Goal: Find specific page/section: Find specific page/section

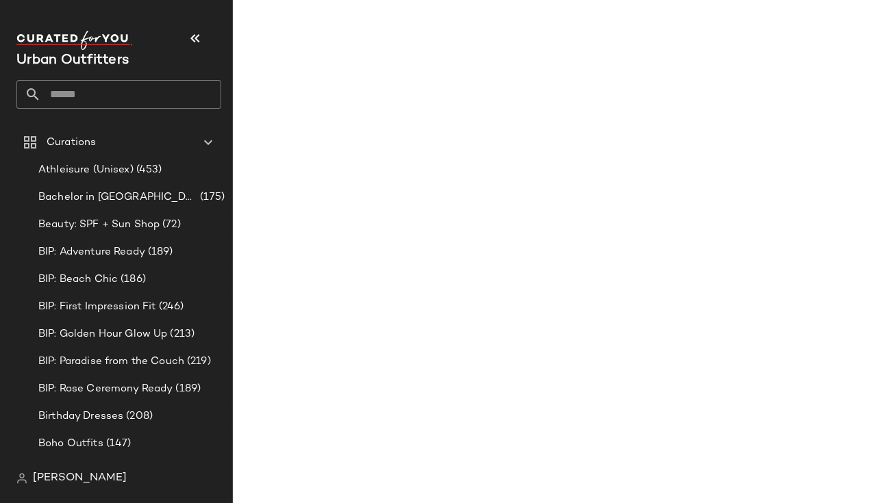
click at [97, 94] on input "text" at bounding box center [131, 94] width 180 height 29
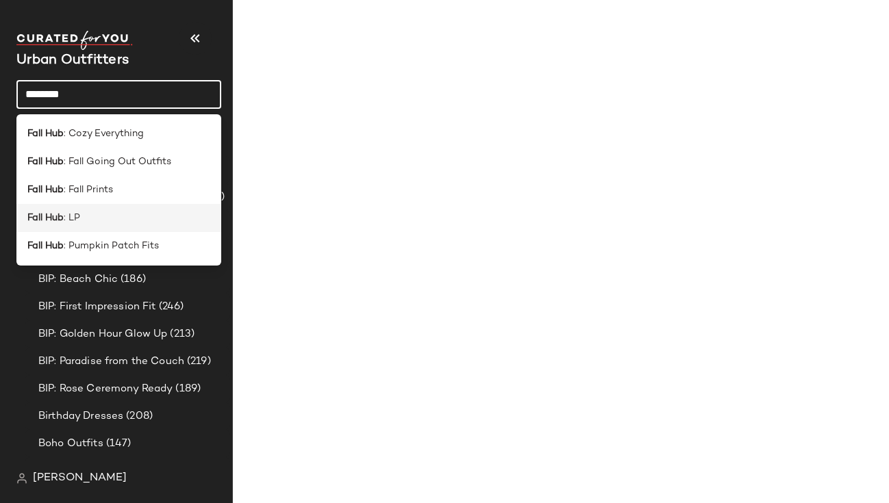
type input "********"
click at [69, 214] on span ": LP" at bounding box center [72, 218] width 16 height 14
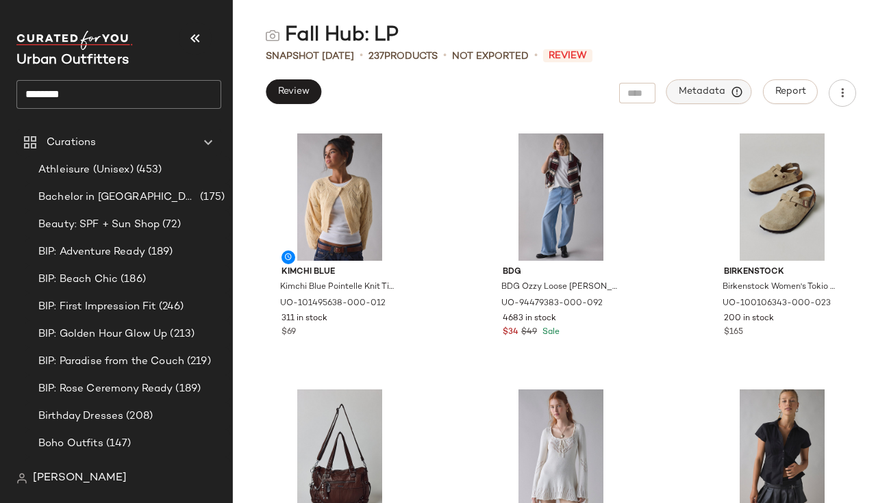
click at [700, 88] on span "Metadata" at bounding box center [709, 92] width 62 height 12
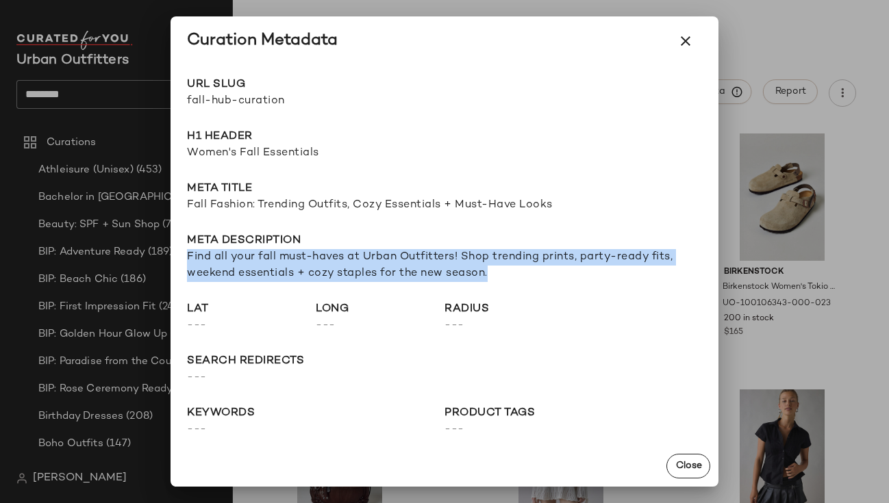
drag, startPoint x: 526, startPoint y: 275, endPoint x: 173, endPoint y: 262, distance: 353.0
click at [173, 262] on div "URL Slug fall-hub-curation Go to Shop H1 Header Women's Fall Essentials Meta ti…" at bounding box center [445, 256] width 548 height 380
copy span "Find all your fall must-haves at Urban Outfitters! Shop trending prints, party-…"
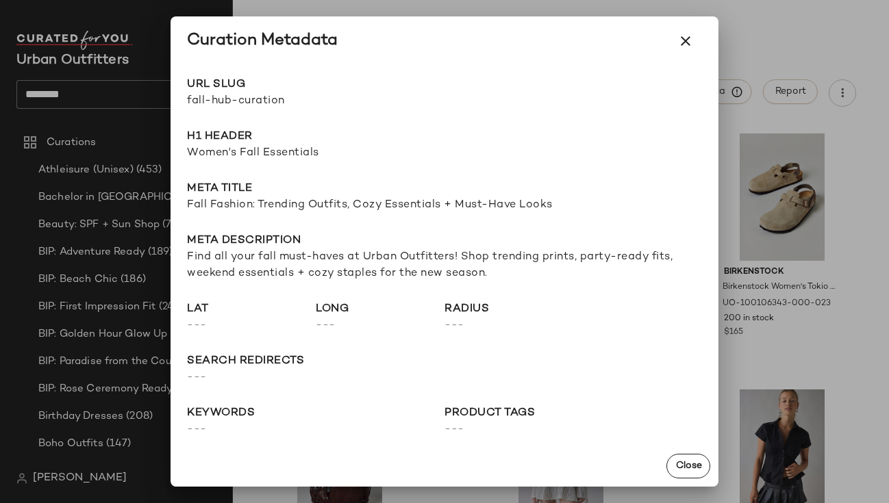
click at [265, 101] on span "fall-hub-curation" at bounding box center [316, 101] width 258 height 16
copy div "fall-hub-curation Go to Shop"
click at [284, 151] on span "Women's Fall Essentials" at bounding box center [444, 153] width 515 height 16
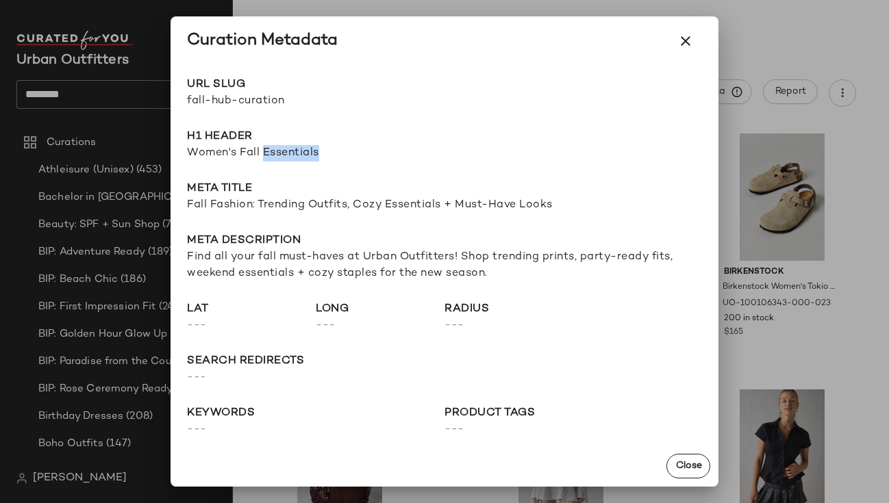
click at [284, 151] on span "Women's Fall Essentials" at bounding box center [444, 153] width 515 height 16
copy span "Women's Fall Essentials"
click at [339, 210] on span "Fall Fashion: Trending Outfits, Cozy Essentials + Must-Have Looks" at bounding box center [444, 205] width 515 height 16
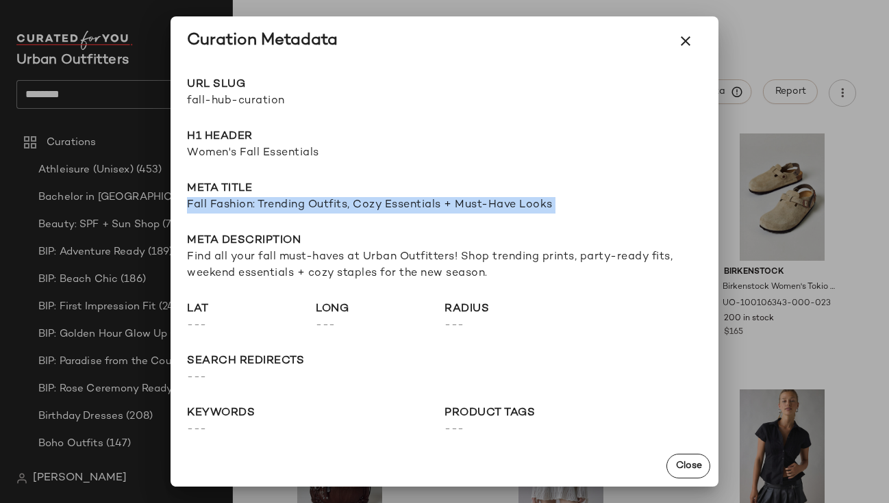
click at [339, 210] on span "Fall Fashion: Trending Outfits, Cozy Essentials + Must-Have Looks" at bounding box center [444, 205] width 515 height 16
copy span "Fall Fashion: Trending Outfits, Cozy Essentials + Must-Have Looks"
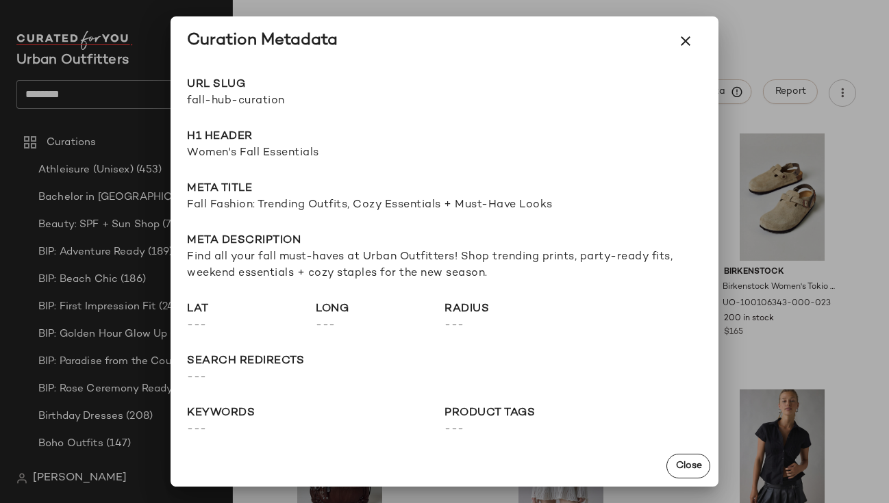
click at [391, 277] on span "Find all your fall must-haves at Urban Outfitters! Shop trending prints, party-…" at bounding box center [444, 265] width 515 height 33
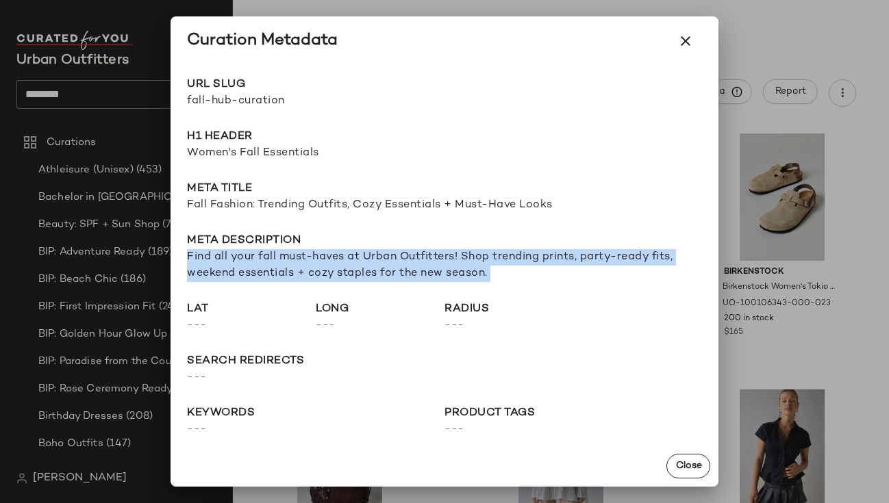
click at [391, 277] on span "Find all your fall must-haves at Urban Outfitters! Shop trending prints, party-…" at bounding box center [444, 265] width 515 height 33
copy span "Find all your fall must-haves at Urban Outfitters! Shop trending prints, party-…"
click at [682, 35] on icon "button" at bounding box center [685, 41] width 16 height 16
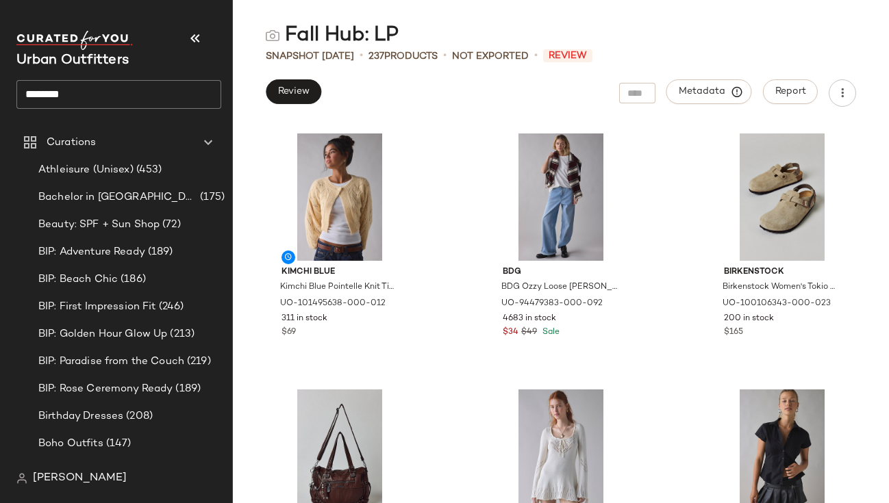
click at [147, 96] on input "********" at bounding box center [118, 94] width 205 height 29
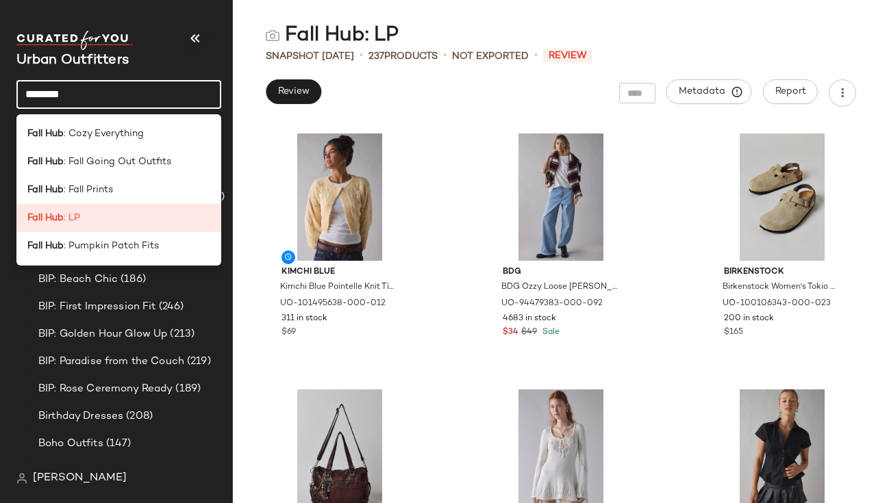
click at [147, 96] on input "********" at bounding box center [118, 94] width 205 height 29
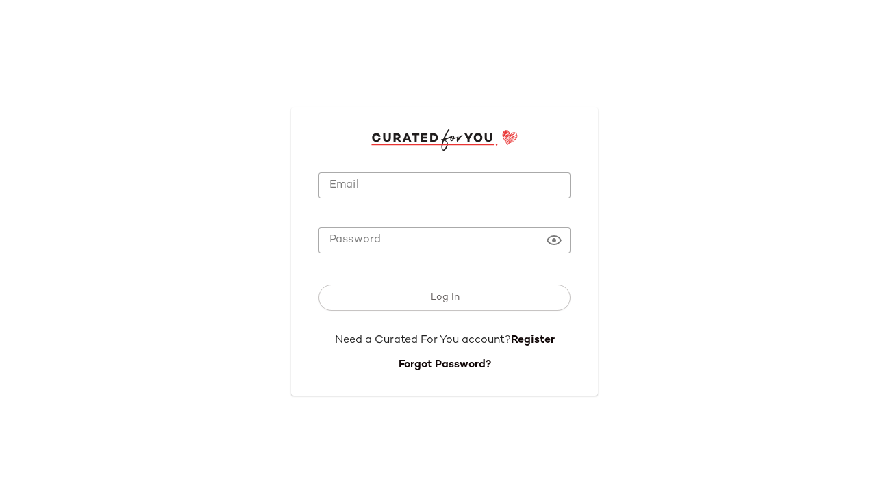
type input "**********"
click at [382, 175] on input "**********" at bounding box center [444, 186] width 252 height 27
click at [350, 311] on div "Log In" at bounding box center [444, 300] width 252 height 64
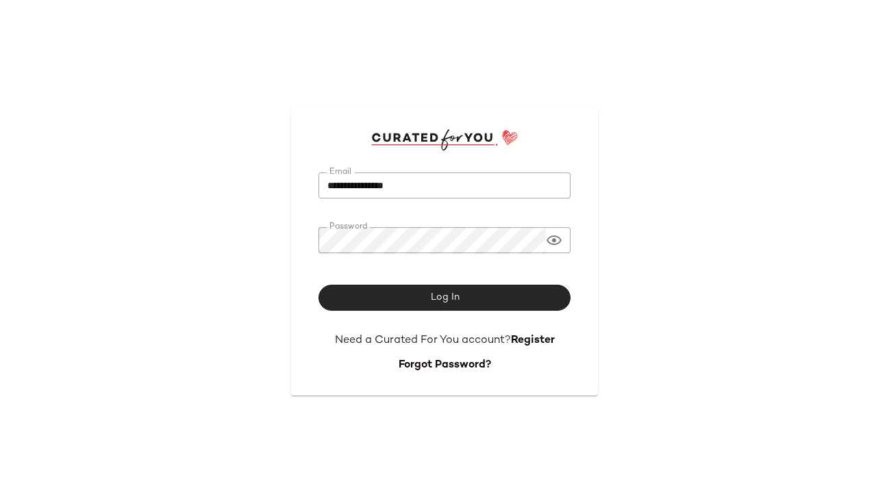
click at [360, 292] on button "Log In" at bounding box center [444, 298] width 252 height 26
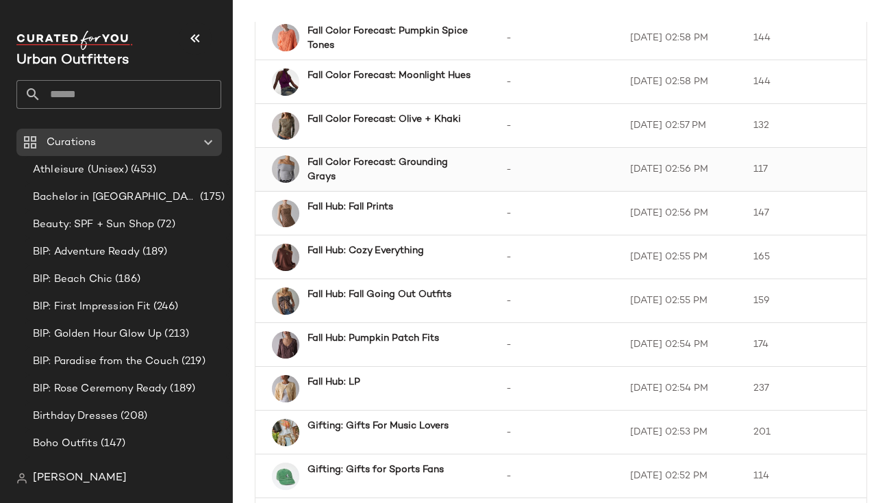
scroll to position [217, 0]
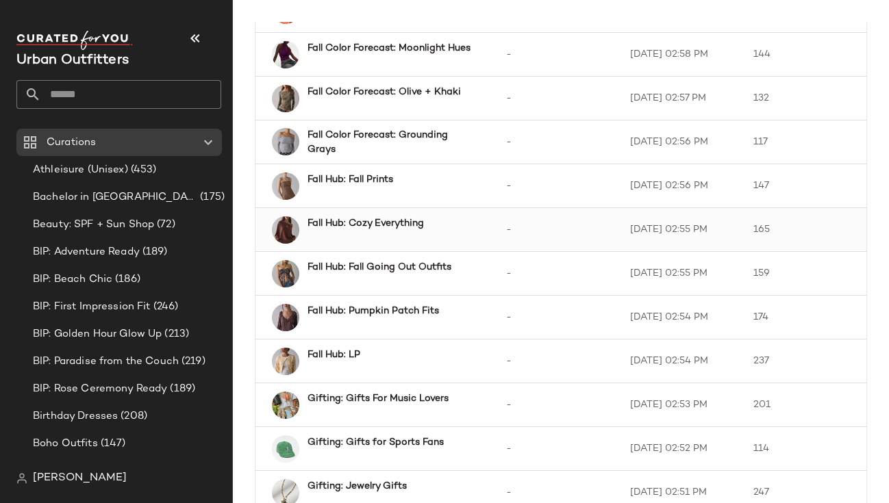
click at [391, 229] on b "Fall Hub: Cozy Everything" at bounding box center [366, 223] width 116 height 14
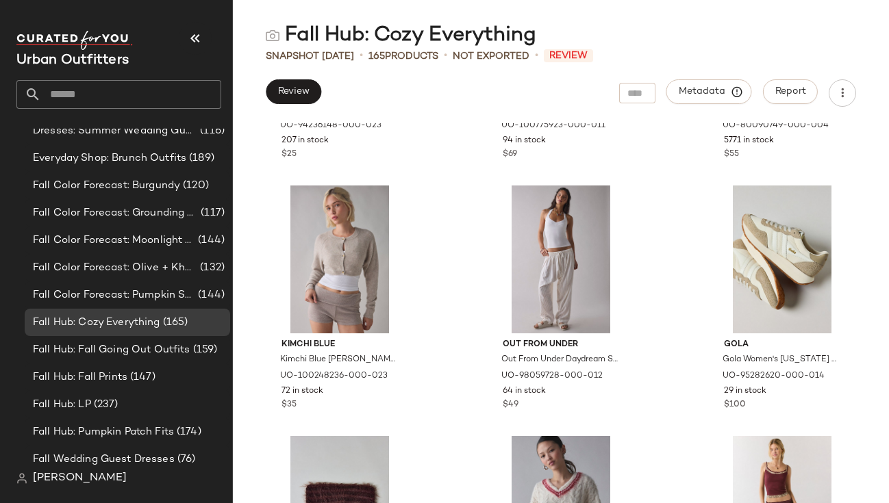
scroll to position [784, 0]
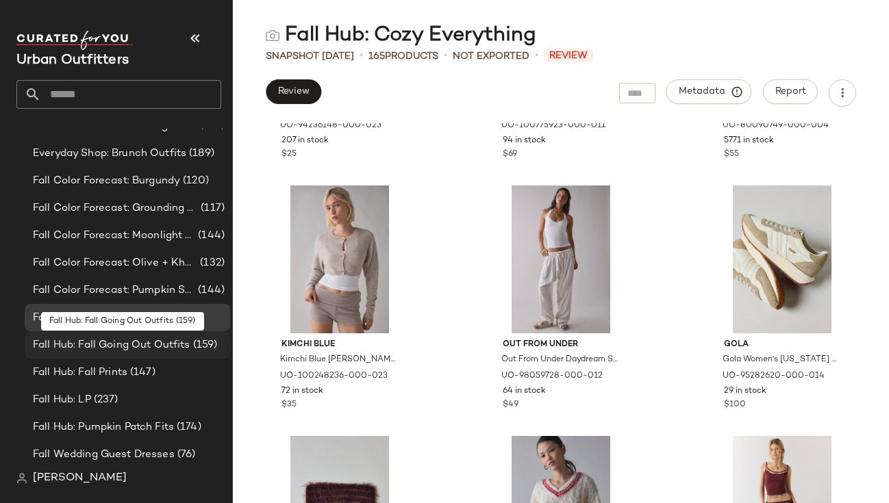
click at [127, 334] on div "Fall Hub: Fall Going Out Outfits (159)" at bounding box center [127, 345] width 205 height 27
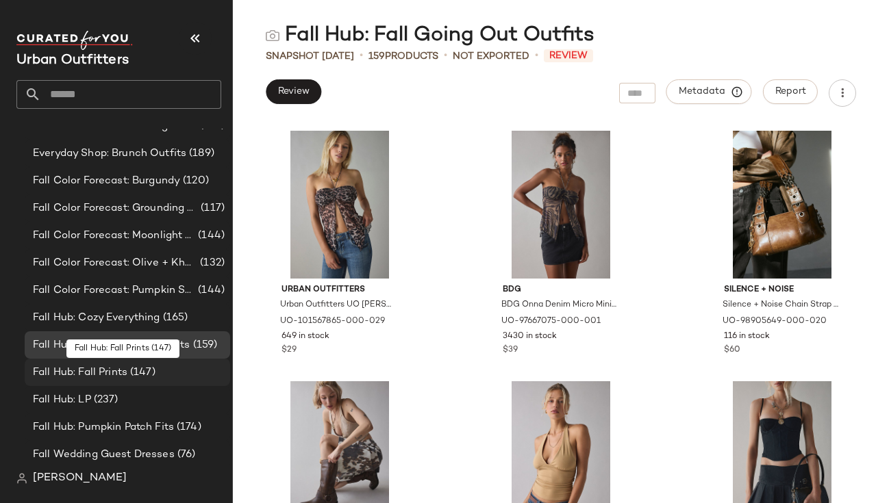
click at [105, 375] on span "Fall Hub: Fall Prints" at bounding box center [80, 373] width 95 height 16
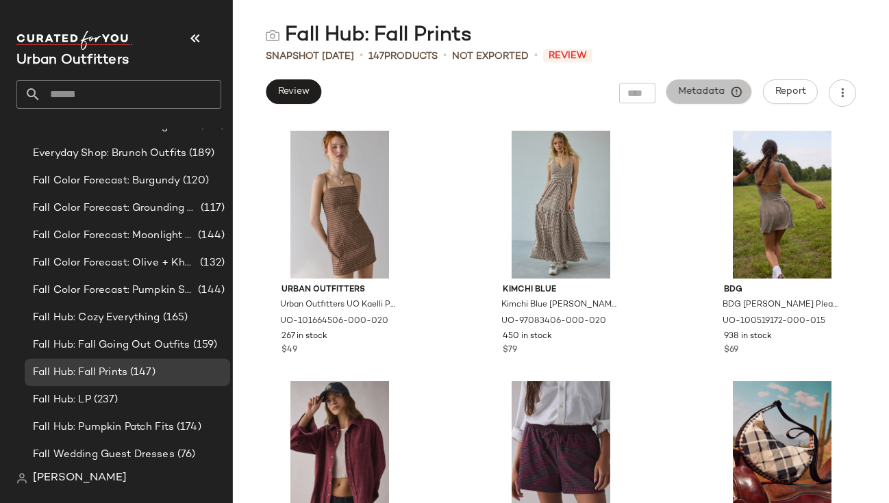
click at [714, 86] on span "Metadata" at bounding box center [709, 92] width 62 height 12
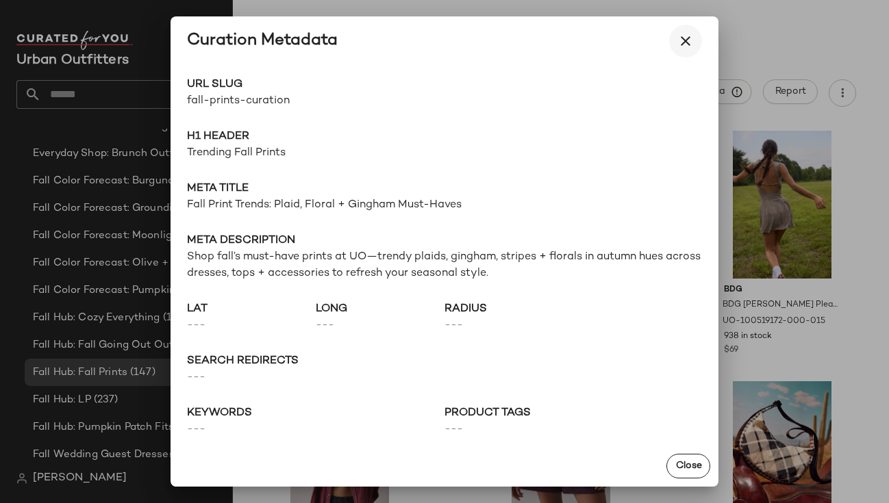
click at [679, 40] on icon "button" at bounding box center [685, 41] width 16 height 16
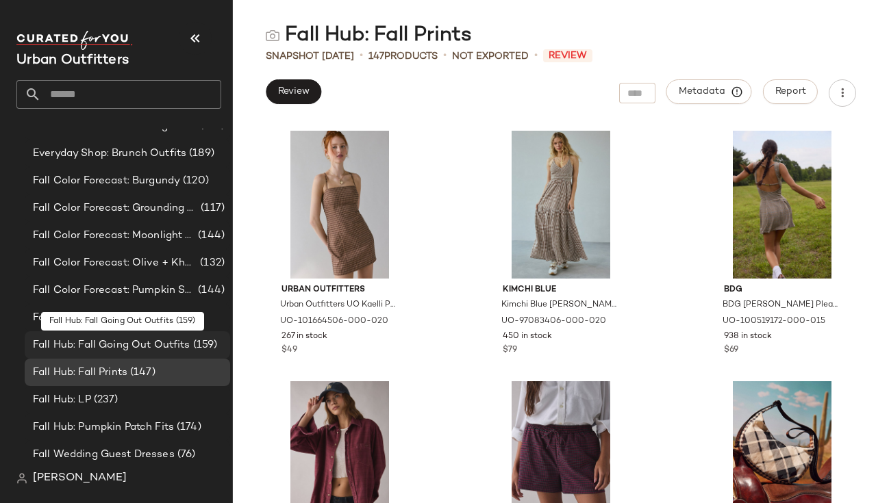
click at [140, 338] on span "Fall Hub: Fall Going Out Outfits" at bounding box center [112, 346] width 158 height 16
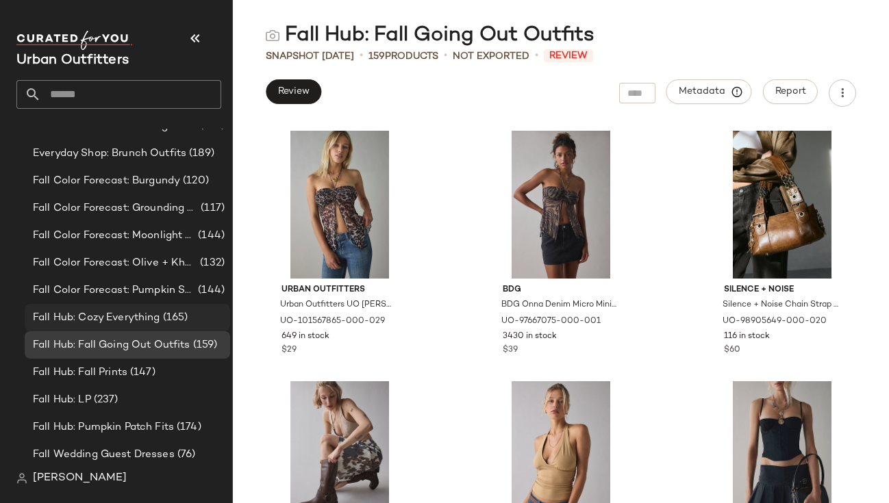
click at [147, 312] on span "Fall Hub: Cozy Everything" at bounding box center [96, 318] width 127 height 16
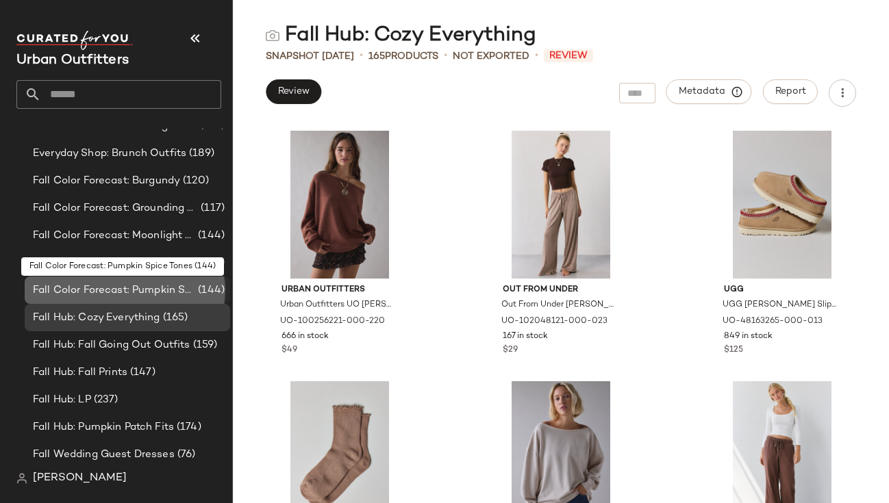
click at [138, 292] on span "Fall Color Forecast: Pumpkin Spice Tones" at bounding box center [114, 291] width 162 height 16
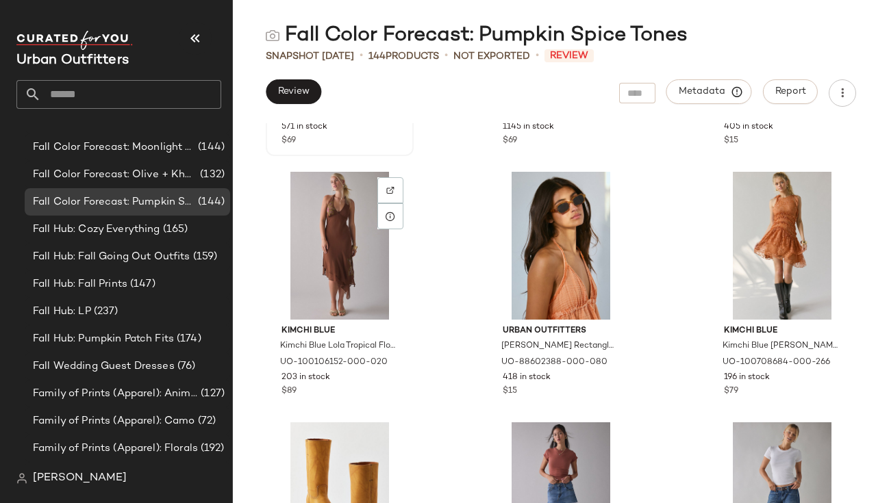
scroll to position [212, 0]
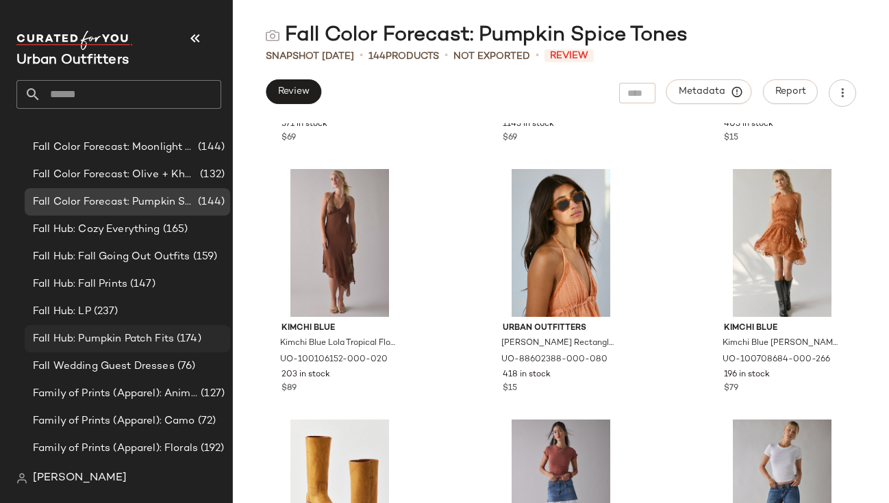
click at [136, 335] on span "Fall Hub: Pumpkin Patch Fits" at bounding box center [103, 340] width 141 height 16
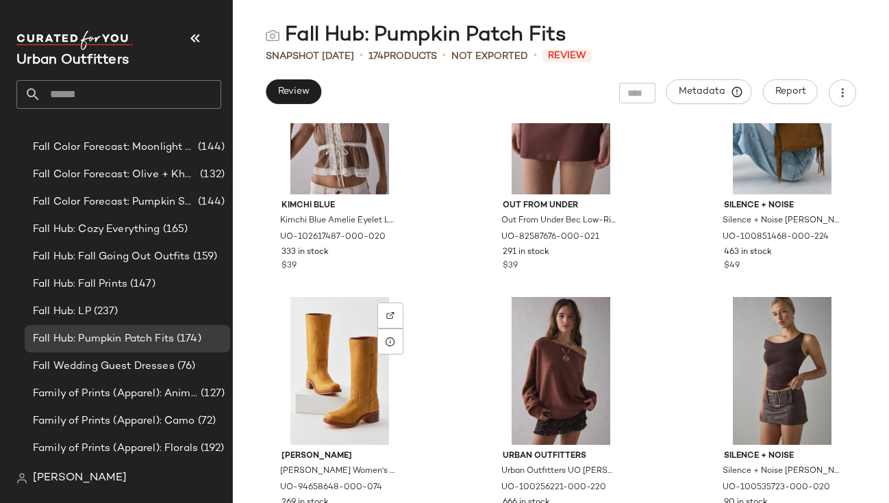
scroll to position [2103, 0]
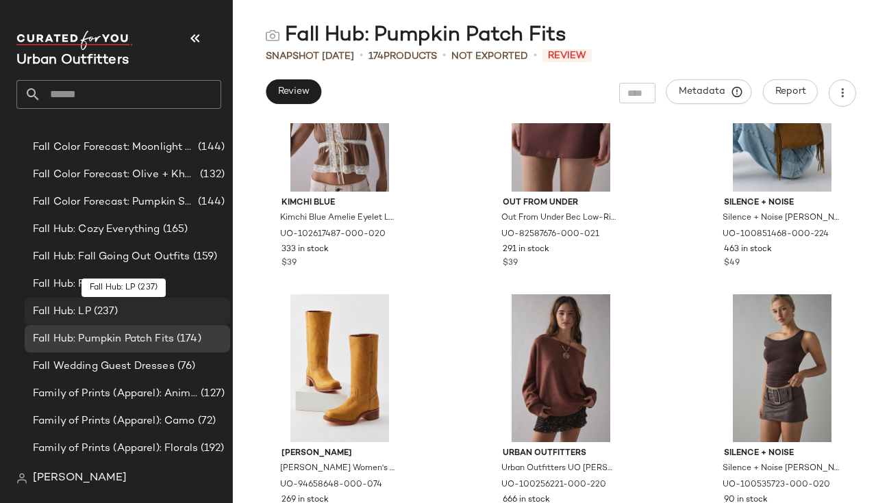
click at [140, 305] on div "Fall Hub: LP (237)" at bounding box center [127, 312] width 196 height 16
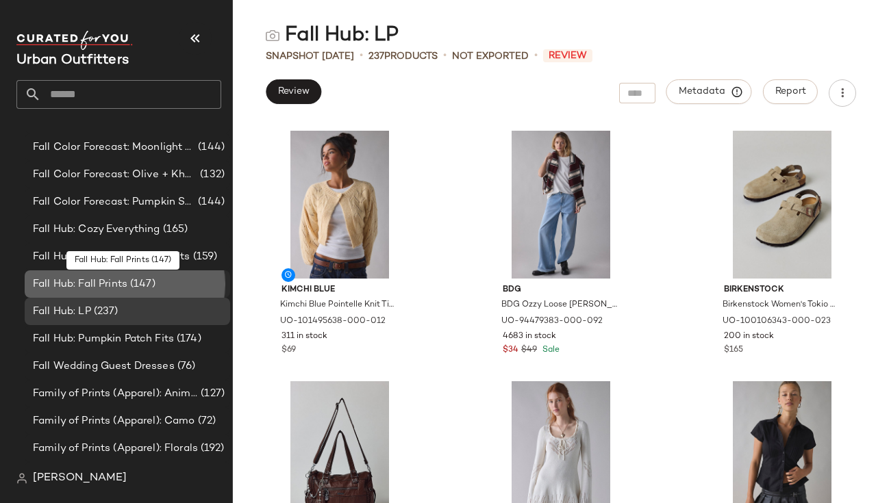
click at [150, 289] on span "(147)" at bounding box center [141, 285] width 28 height 16
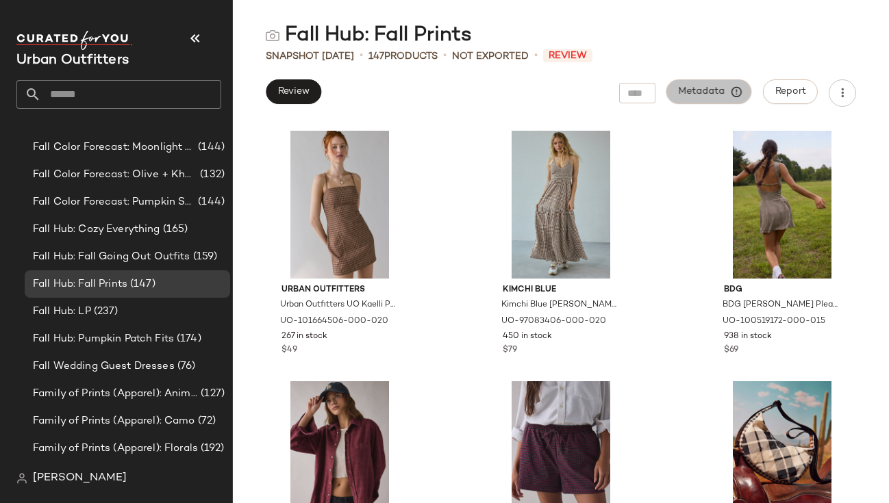
click at [712, 92] on span "Metadata" at bounding box center [709, 92] width 62 height 12
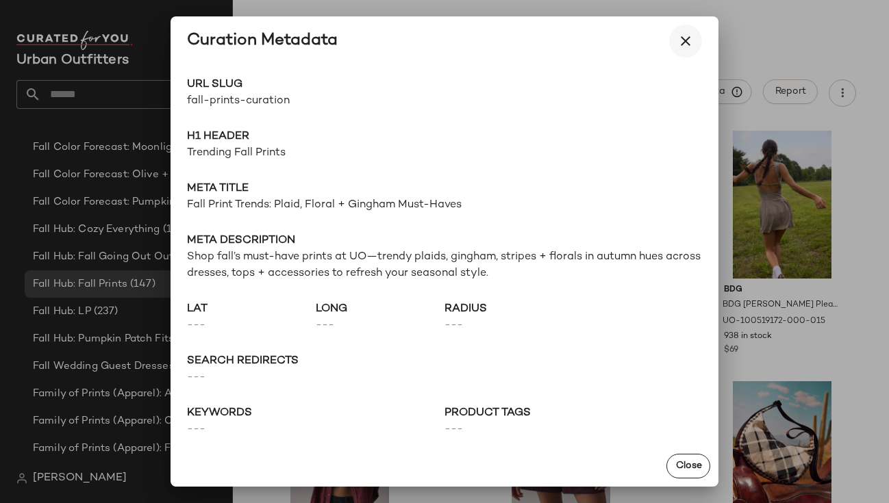
click at [684, 40] on icon "button" at bounding box center [685, 41] width 16 height 16
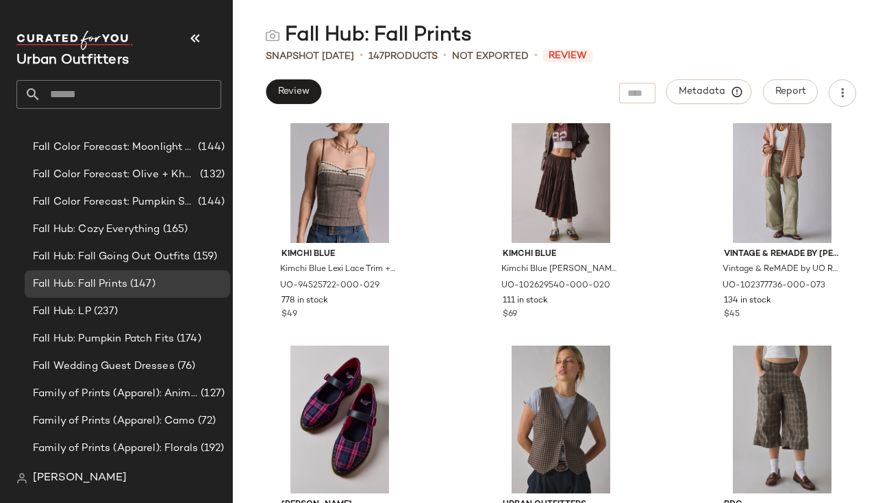
scroll to position [552, 0]
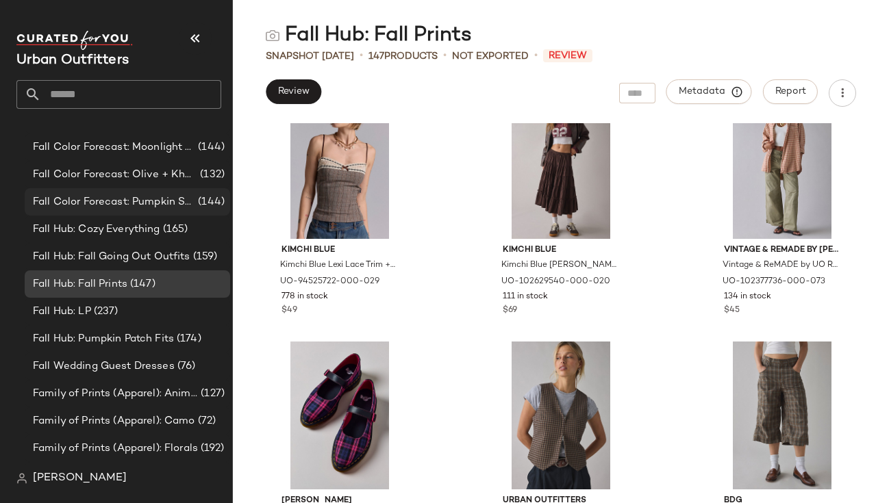
click at [162, 203] on span "Fall Color Forecast: Pumpkin Spice Tones" at bounding box center [114, 203] width 162 height 16
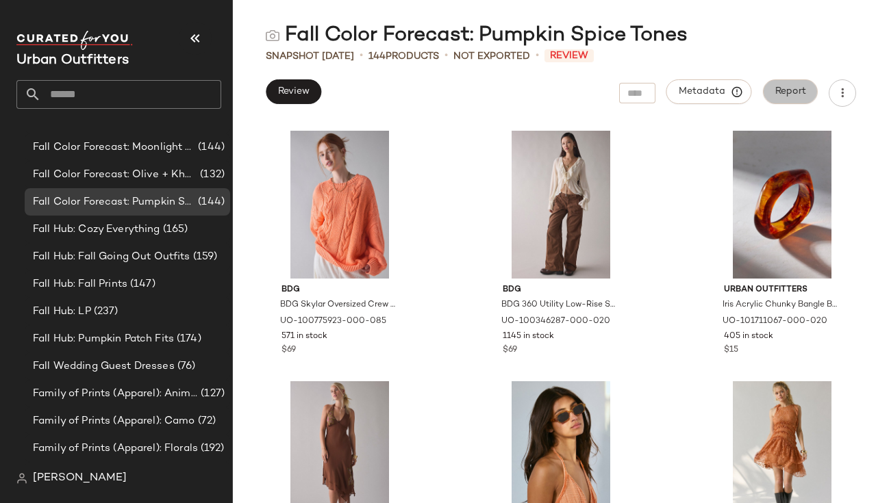
click at [781, 92] on span "Report" at bounding box center [791, 91] width 32 height 11
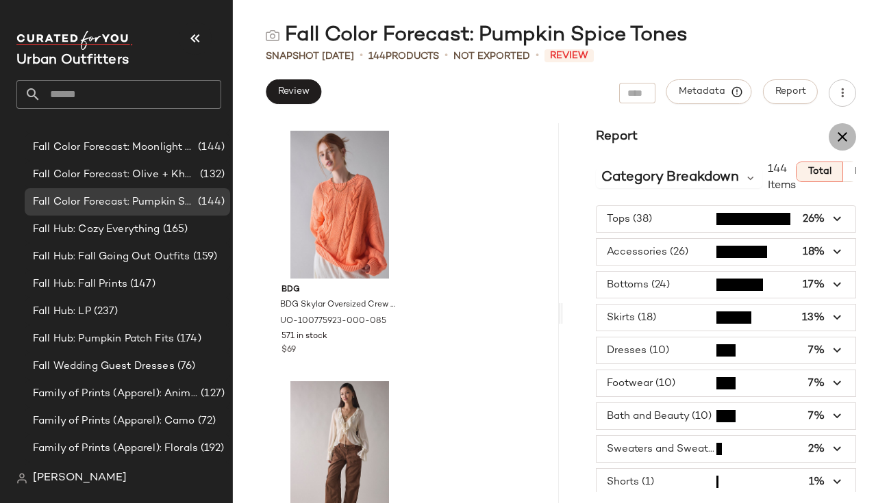
click at [835, 129] on icon "button" at bounding box center [842, 137] width 16 height 16
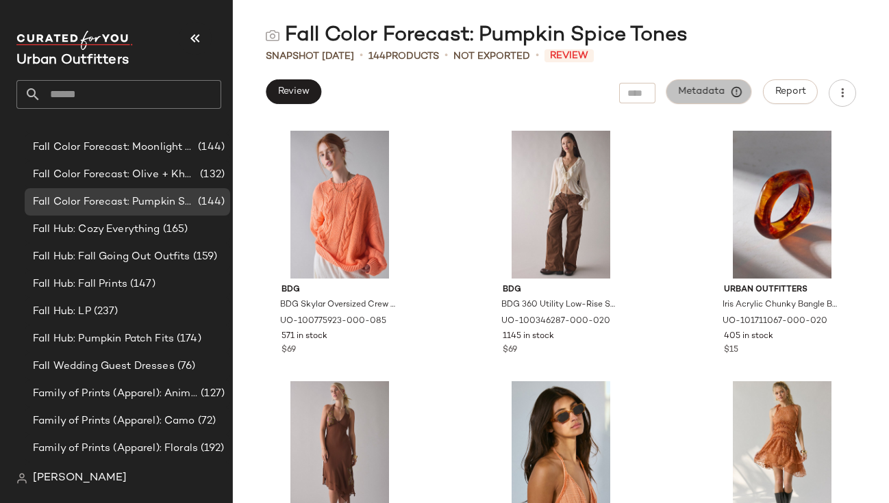
click at [688, 88] on span "Metadata" at bounding box center [709, 92] width 62 height 12
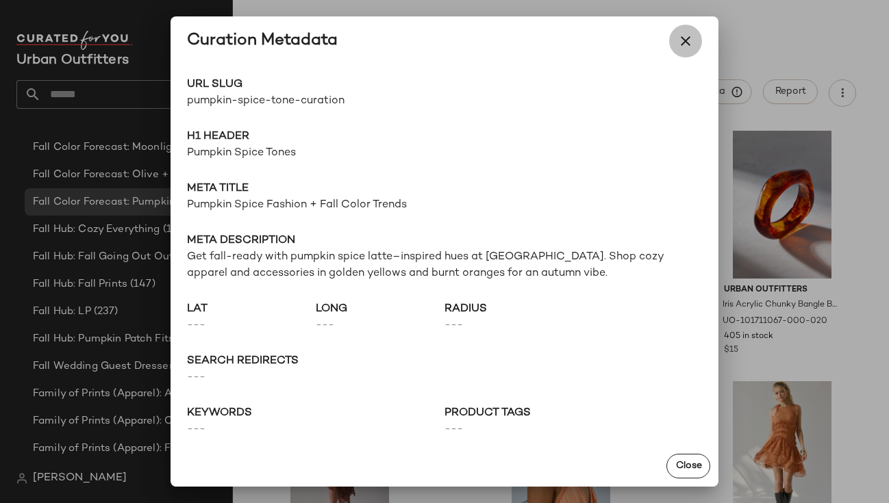
click at [684, 35] on icon "button" at bounding box center [685, 41] width 16 height 16
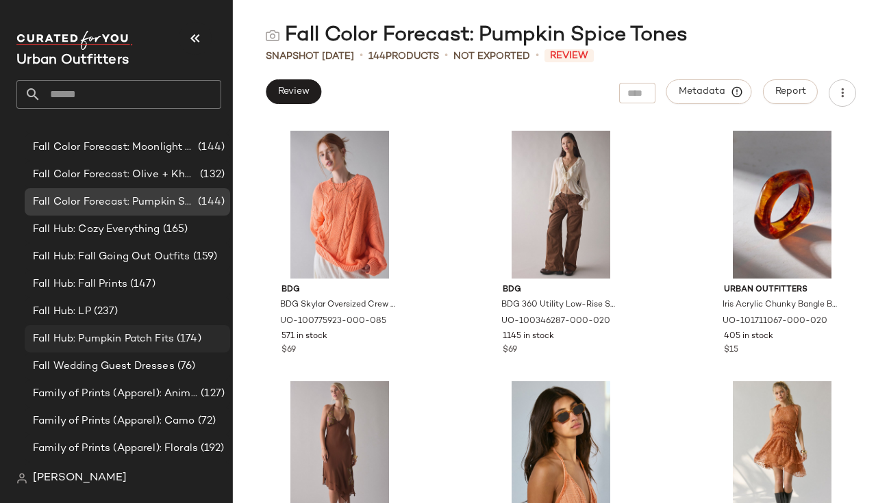
click at [141, 329] on div "Fall Hub: Pumpkin Patch Fits (174)" at bounding box center [127, 338] width 205 height 27
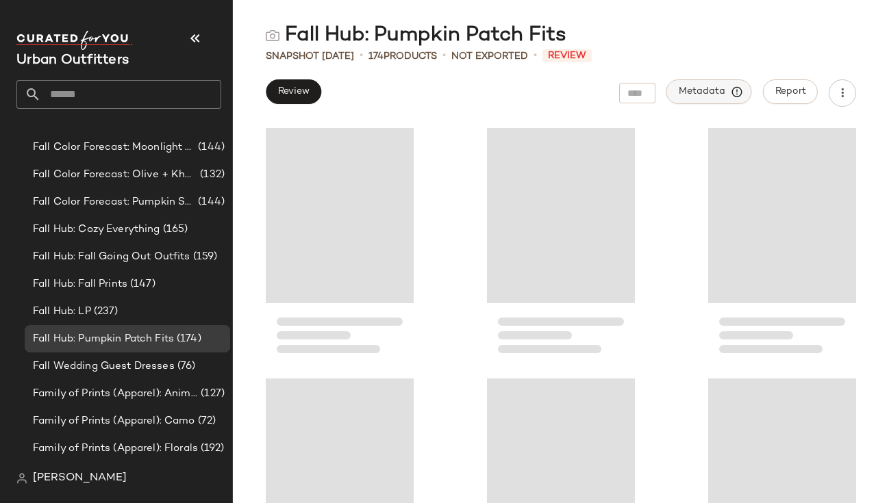
click at [697, 90] on span "Metadata" at bounding box center [709, 92] width 62 height 12
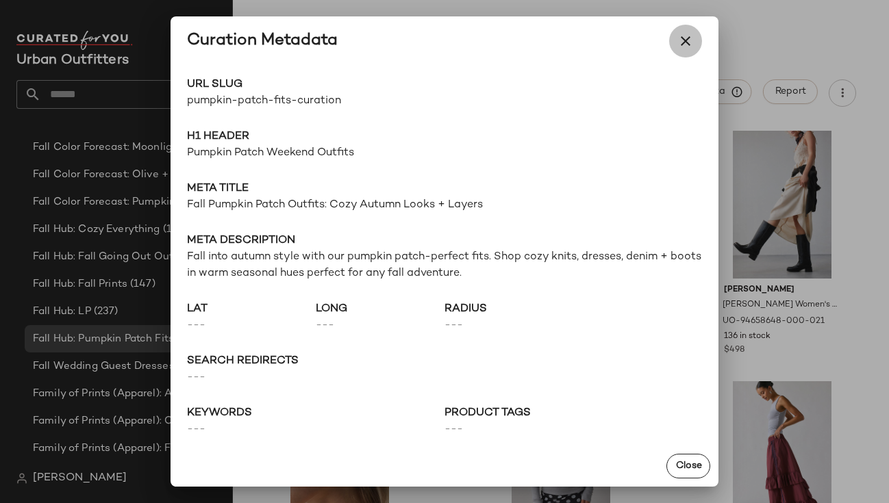
click at [678, 42] on icon "button" at bounding box center [685, 41] width 16 height 16
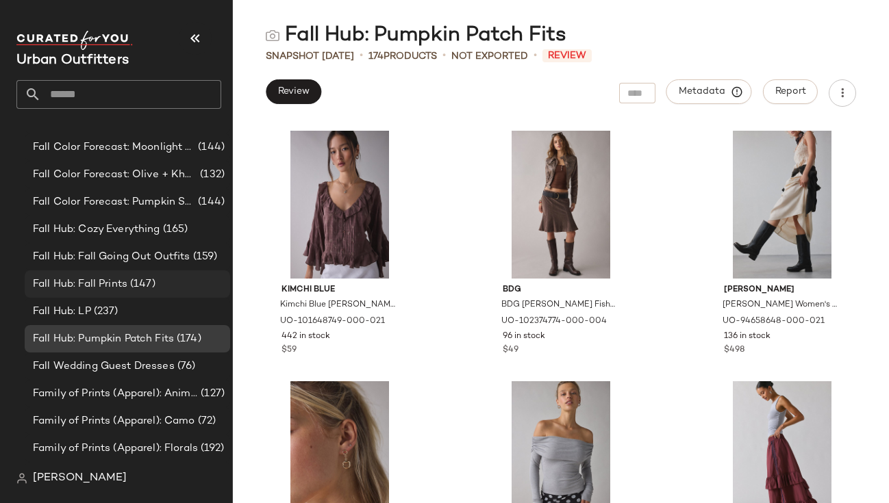
click at [138, 283] on span "(147)" at bounding box center [141, 285] width 28 height 16
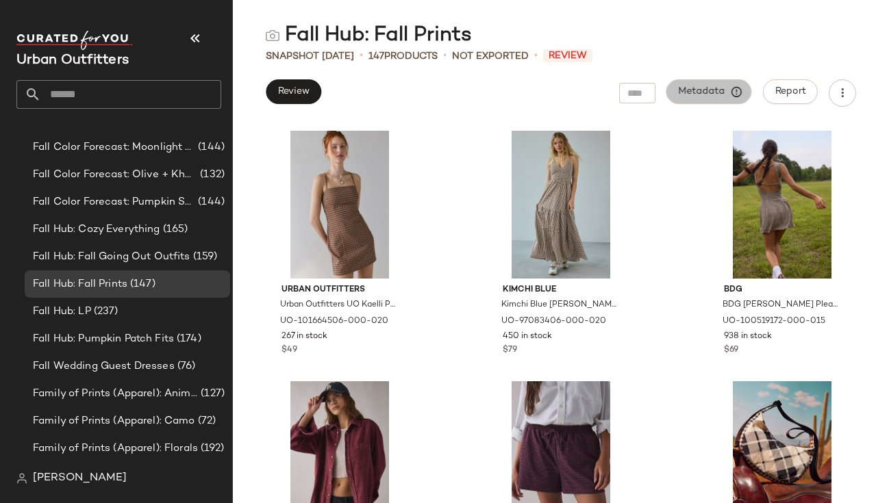
click at [727, 90] on span "Metadata" at bounding box center [709, 92] width 62 height 12
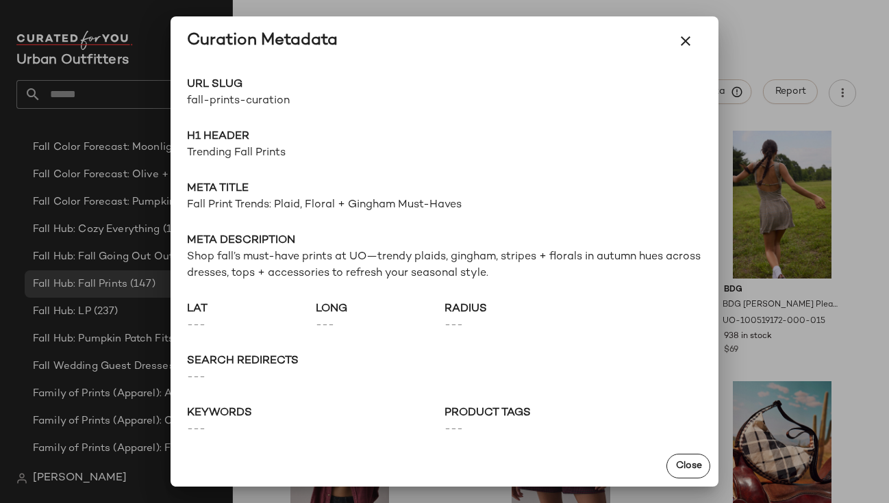
click at [560, 280] on span "Shop fall’s must-have prints at UO—trendy plaids, gingham, stripes + florals in…" at bounding box center [444, 265] width 515 height 33
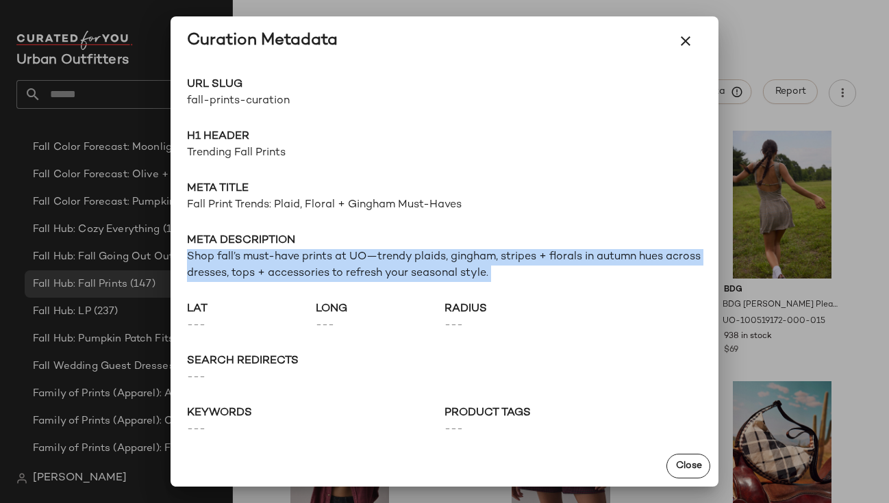
click at [560, 280] on span "Shop fall’s must-have prints at UO—trendy plaids, gingham, stripes + florals in…" at bounding box center [444, 265] width 515 height 33
copy span "Shop fall’s must-have prints at UO—trendy plaids, gingham, stripes + florals in…"
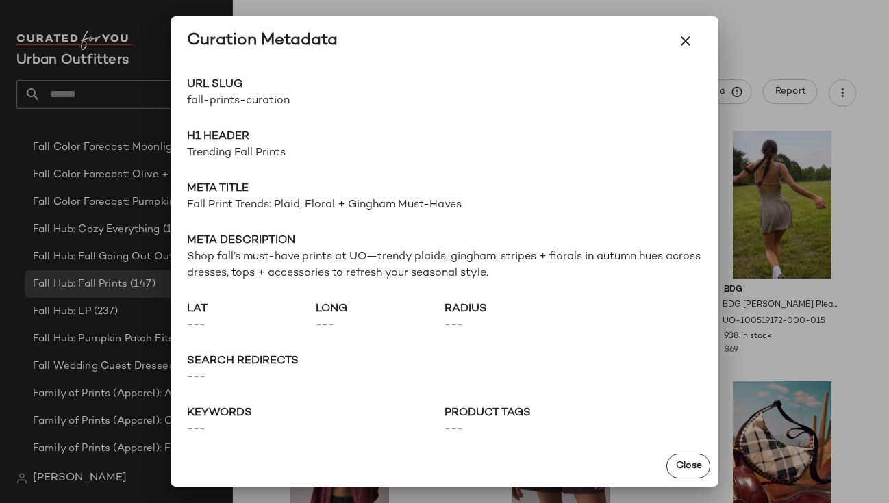
click at [364, 199] on span "Fall Print Trends: Plaid, Floral + Gingham Must-Haves" at bounding box center [444, 205] width 515 height 16
click at [503, 280] on span "Shop fall’s must-have prints at UO—trendy plaids, gingham, stripes + florals in…" at bounding box center [444, 265] width 515 height 33
click at [531, 271] on span "Shop fall’s must-have prints at UO—trendy plaids, gingham, stripes + florals in…" at bounding box center [444, 265] width 515 height 33
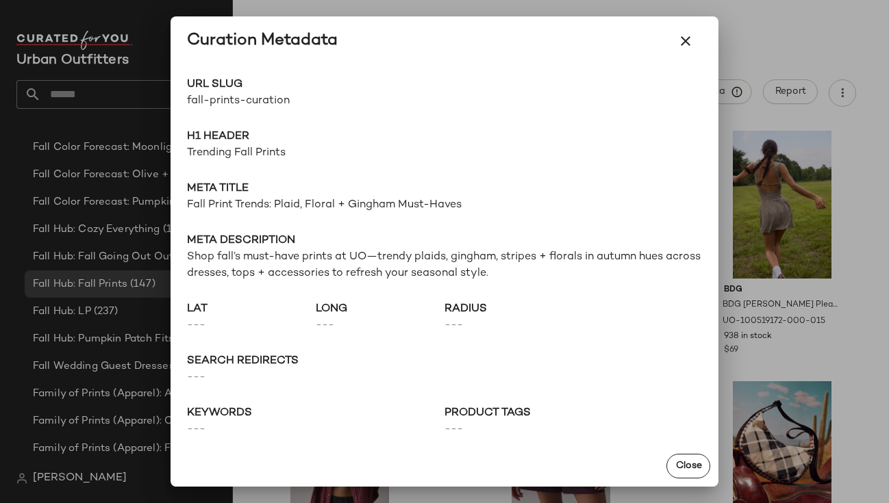
click at [531, 271] on span "Shop fall’s must-have prints at UO—trendy plaids, gingham, stripes + florals in…" at bounding box center [444, 265] width 515 height 33
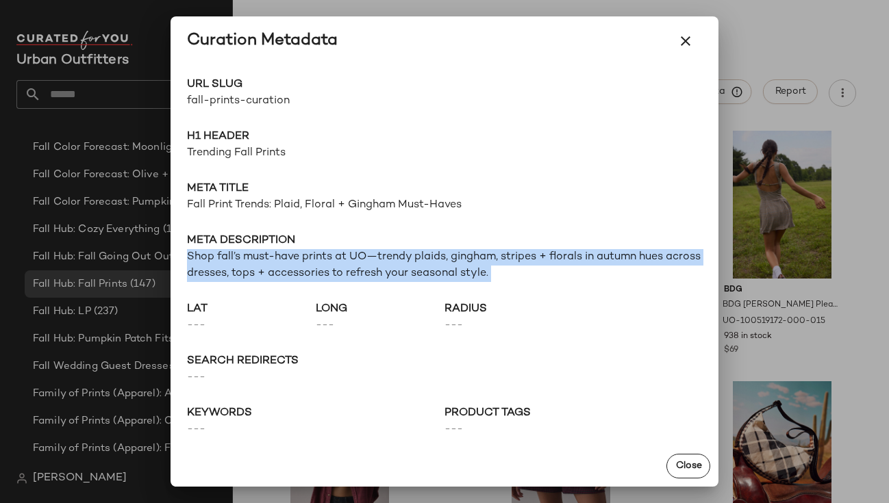
click at [531, 271] on span "Shop fall’s must-have prints at UO—trendy plaids, gingham, stripes + florals in…" at bounding box center [444, 265] width 515 height 33
copy span "Shop fall’s must-have prints at UO—trendy plaids, gingham, stripes + florals in…"
click at [684, 42] on icon "button" at bounding box center [685, 41] width 16 height 16
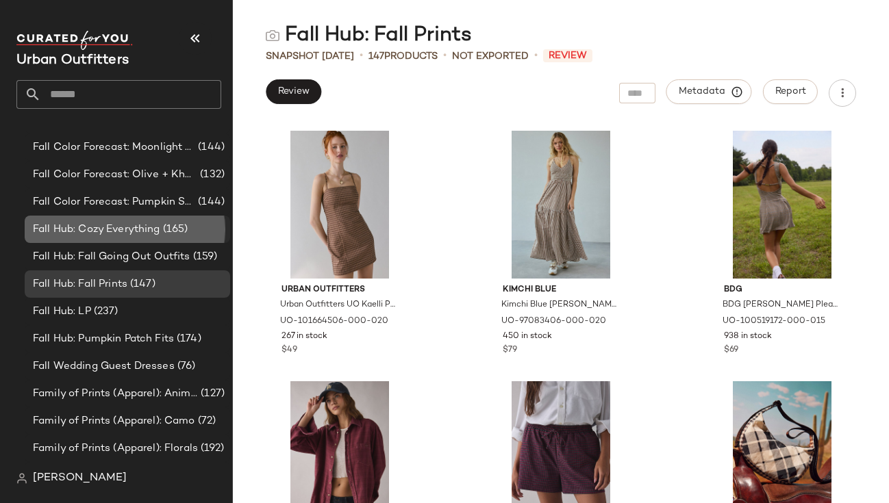
click at [150, 228] on span "Fall Hub: Cozy Everything" at bounding box center [96, 230] width 127 height 16
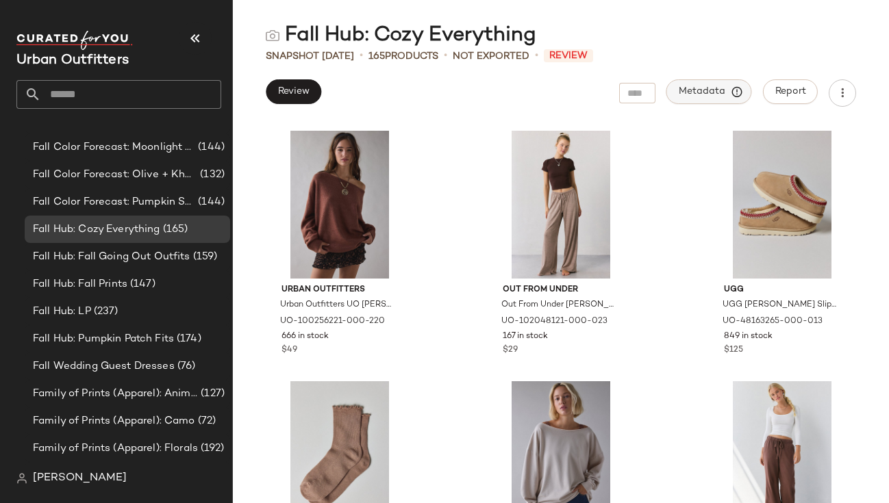
click at [699, 96] on span "Metadata" at bounding box center [709, 92] width 62 height 12
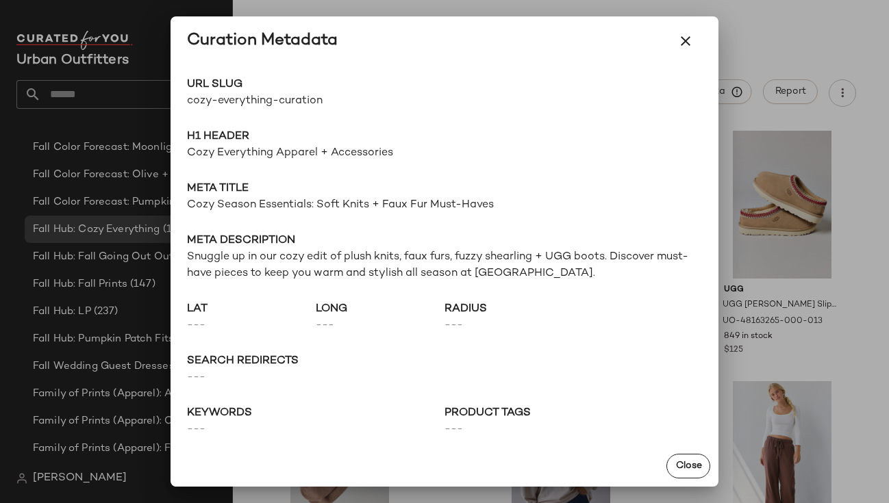
click at [303, 207] on span "Cozy Season Essentials: Soft Knits + Faux Fur Must-Haves" at bounding box center [444, 205] width 515 height 16
copy span "Cozy Season Essentials: Soft Knits + Faux Fur Must-Haves"
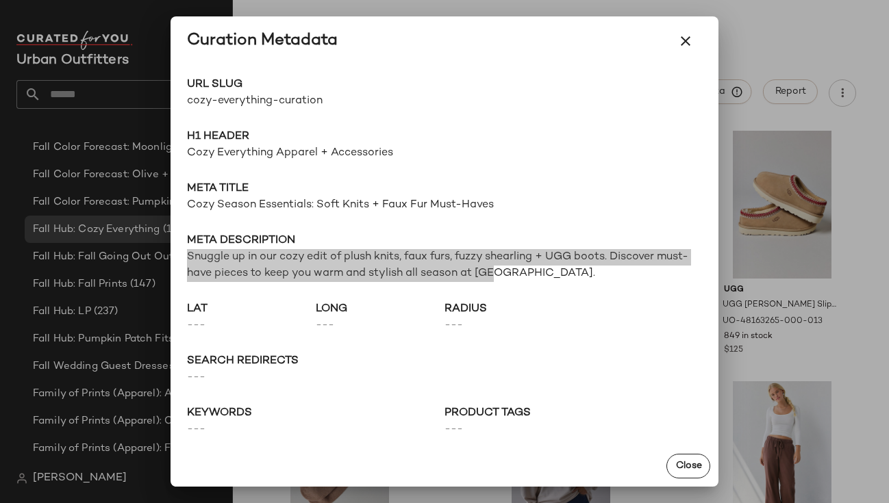
drag, startPoint x: 562, startPoint y: 273, endPoint x: 185, endPoint y: 250, distance: 377.4
click at [185, 250] on div "URL Slug cozy-everything-curation Go to Shop H1 Header Cozy Everything Apparel …" at bounding box center [445, 256] width 548 height 380
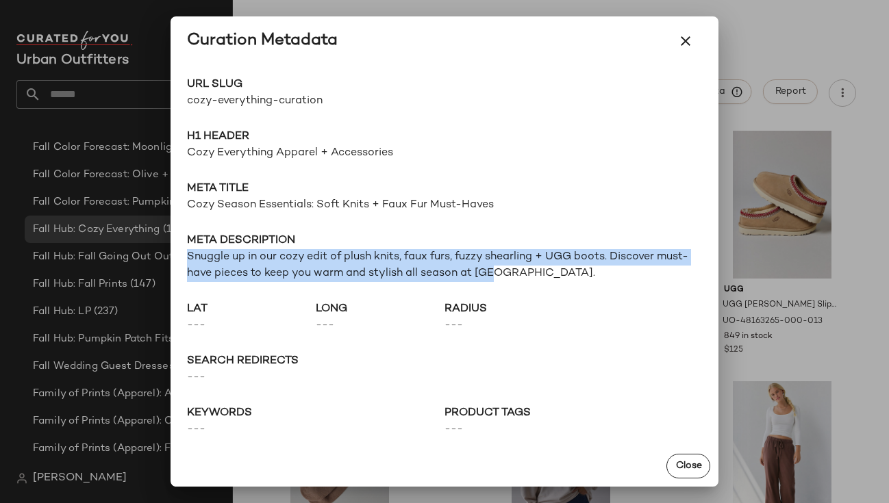
copy span "Snuggle up in our cozy edit of plush knits, faux furs, fuzzy shearling + UGG bo…"
click at [684, 45] on icon "button" at bounding box center [685, 41] width 16 height 16
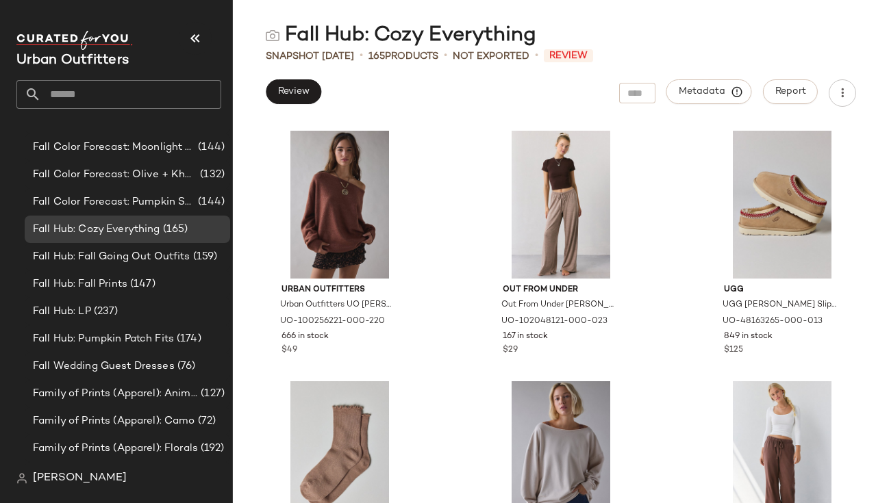
click at [173, 87] on input "text" at bounding box center [131, 94] width 180 height 29
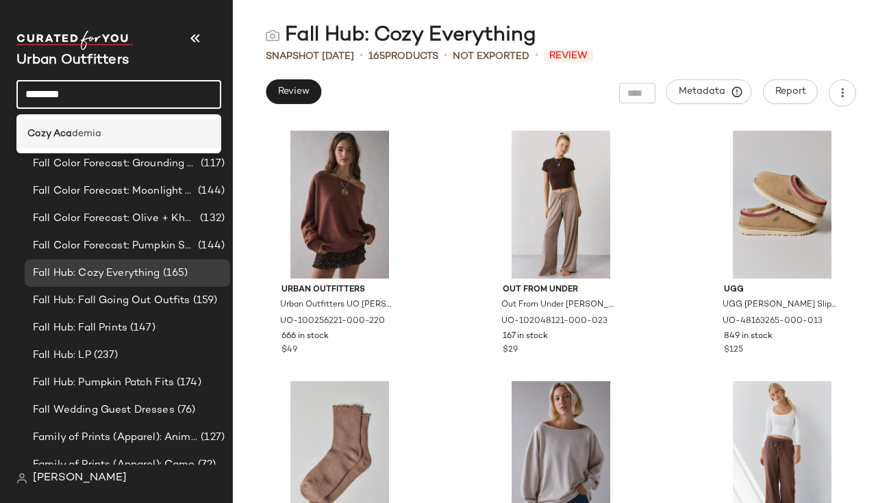
scroll to position [872, 0]
type input "********"
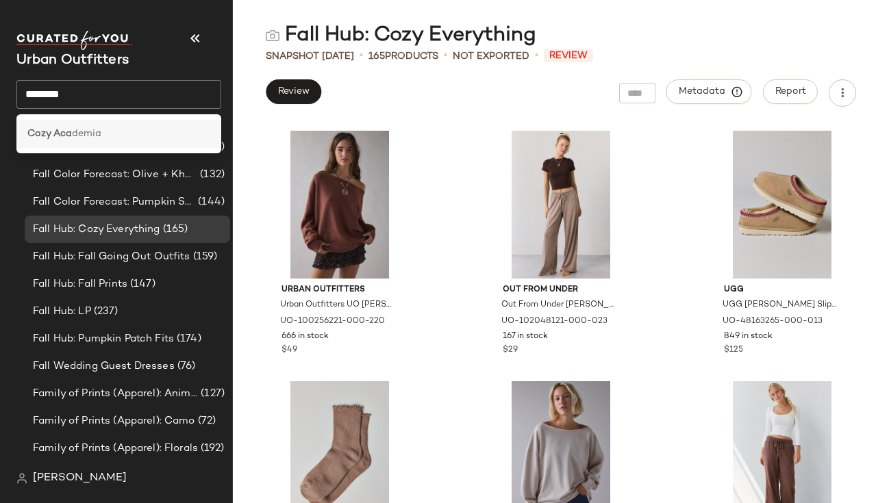
click at [109, 137] on div "Cozy Aca demia" at bounding box center [118, 134] width 183 height 14
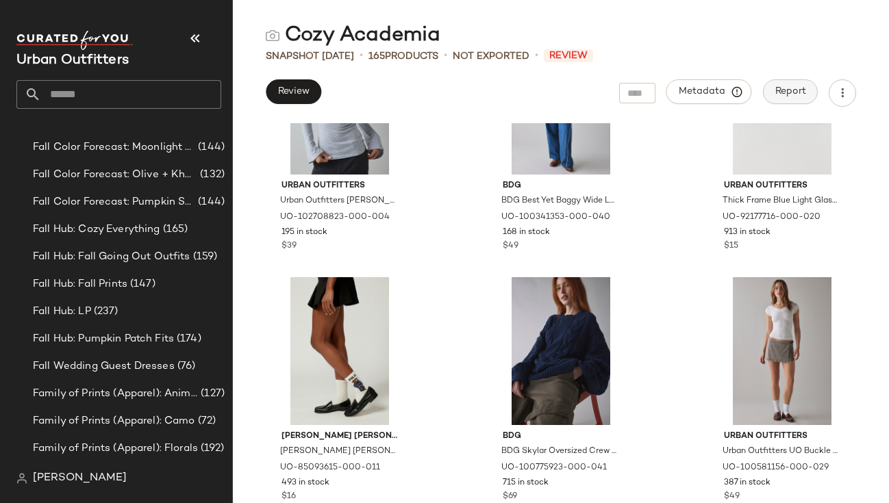
scroll to position [115, 0]
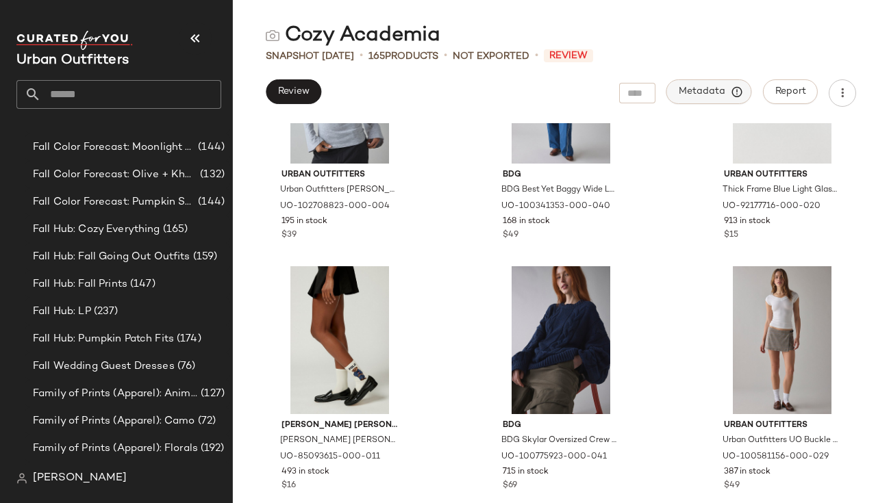
click at [725, 88] on span "Metadata" at bounding box center [709, 92] width 62 height 12
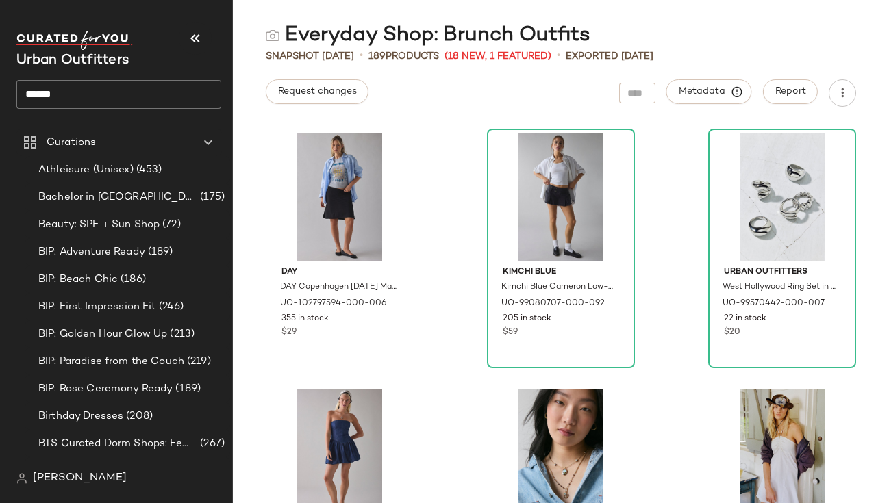
click at [56, 90] on input "******" at bounding box center [118, 94] width 205 height 29
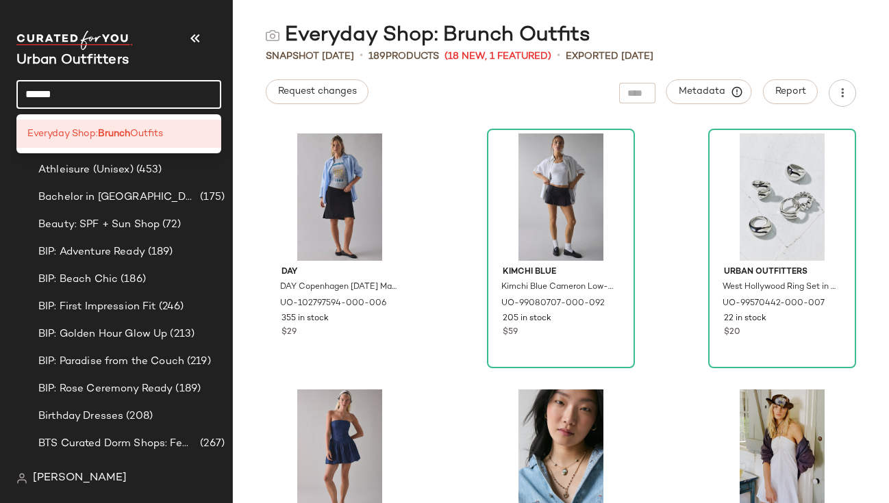
click at [56, 90] on input "******" at bounding box center [118, 94] width 205 height 29
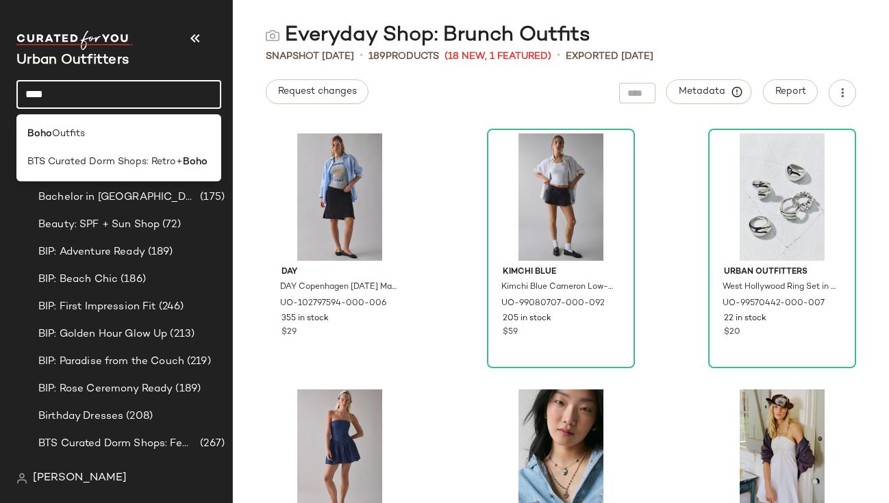
type input "****"
click at [52, 135] on span "Outfits" at bounding box center [68, 134] width 33 height 14
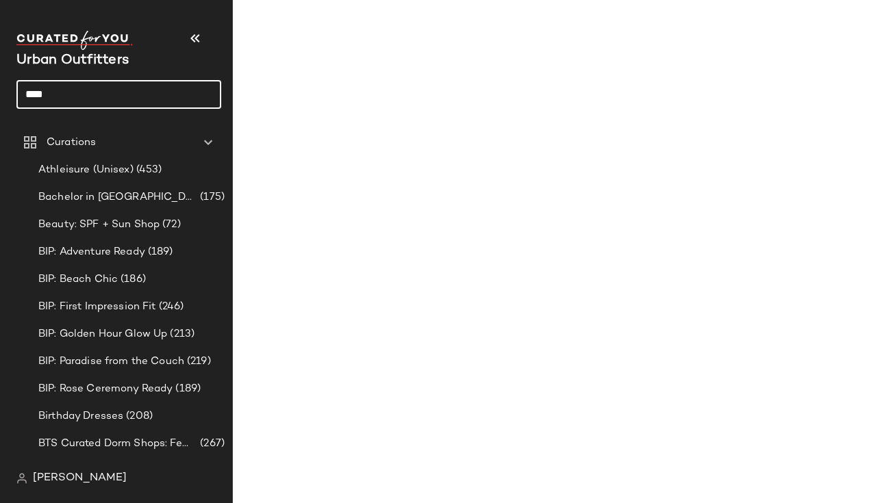
click at [106, 93] on input "****" at bounding box center [118, 94] width 205 height 29
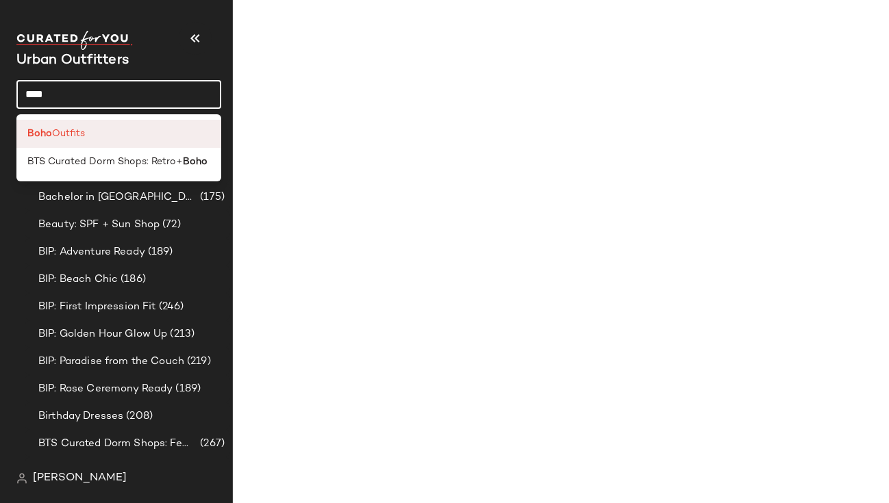
click at [81, 136] on span "Outfits" at bounding box center [68, 134] width 33 height 14
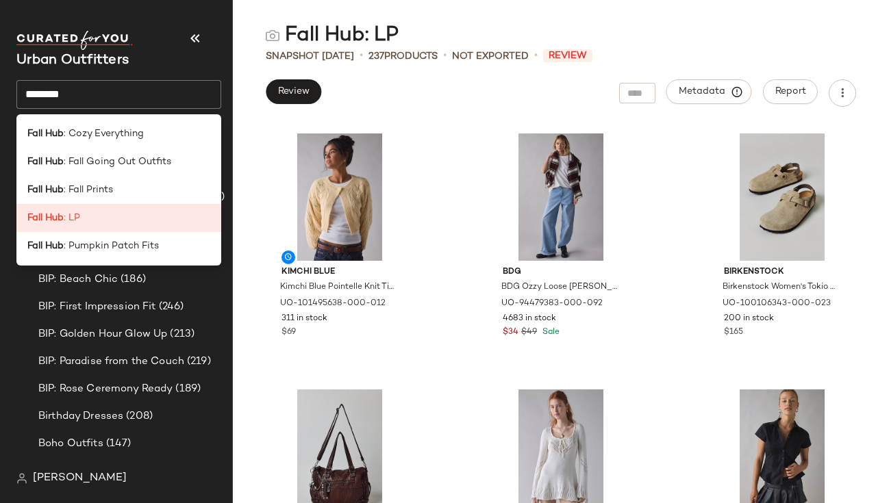
click at [105, 82] on input "********" at bounding box center [118, 94] width 205 height 29
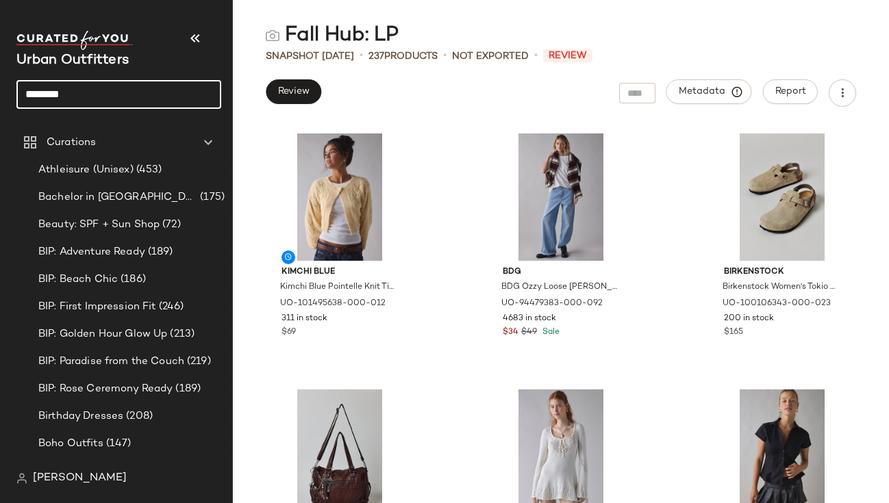
click at [104, 90] on input "********" at bounding box center [118, 94] width 205 height 29
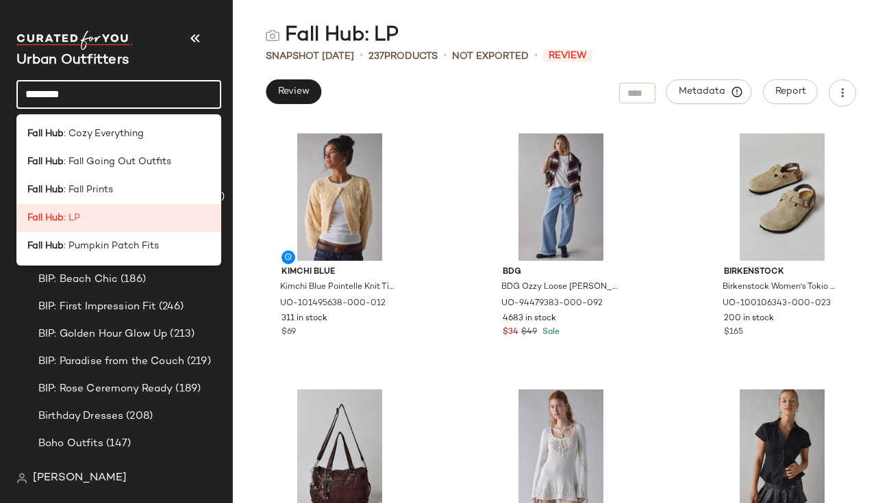
click at [104, 90] on input "********" at bounding box center [118, 94] width 205 height 29
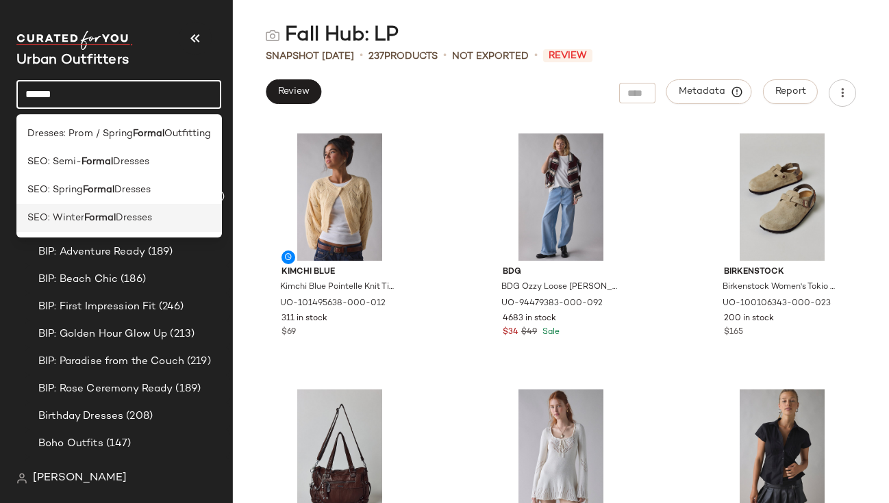
click at [118, 209] on div "SEO: Winter Formal Dresses" at bounding box center [118, 218] width 205 height 28
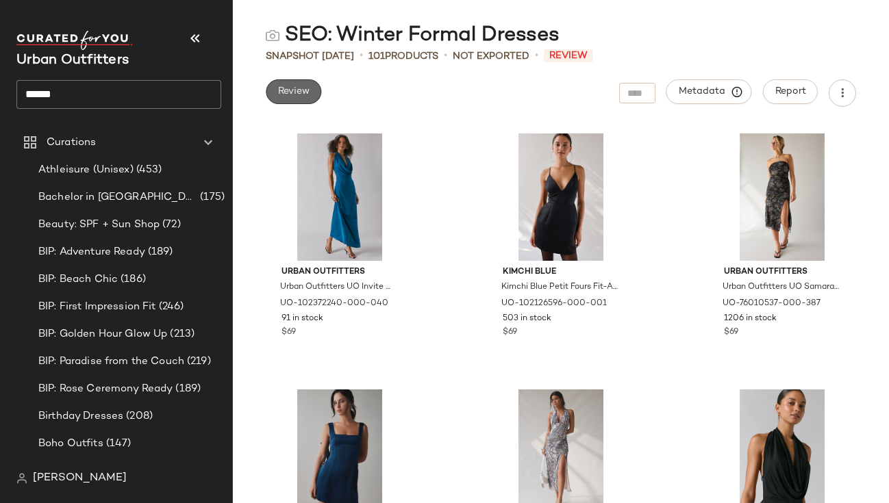
click at [308, 89] on span "Review" at bounding box center [293, 91] width 32 height 11
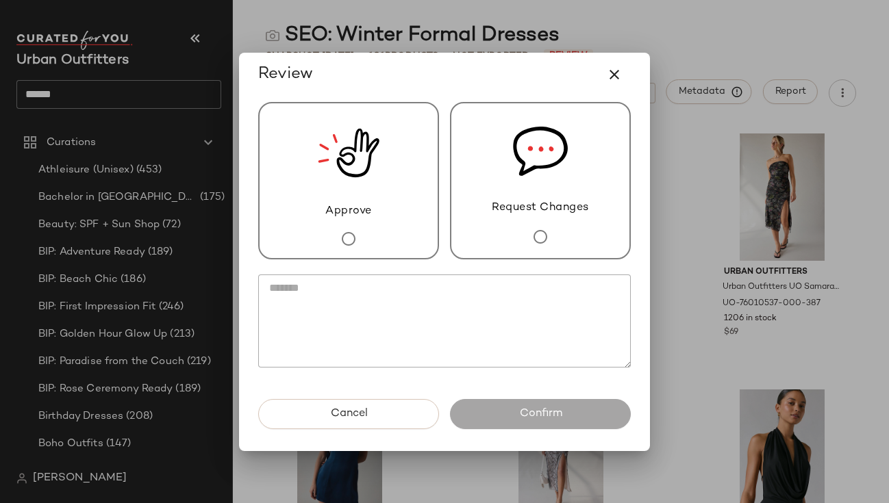
click at [364, 198] on img at bounding box center [349, 153] width 62 height 100
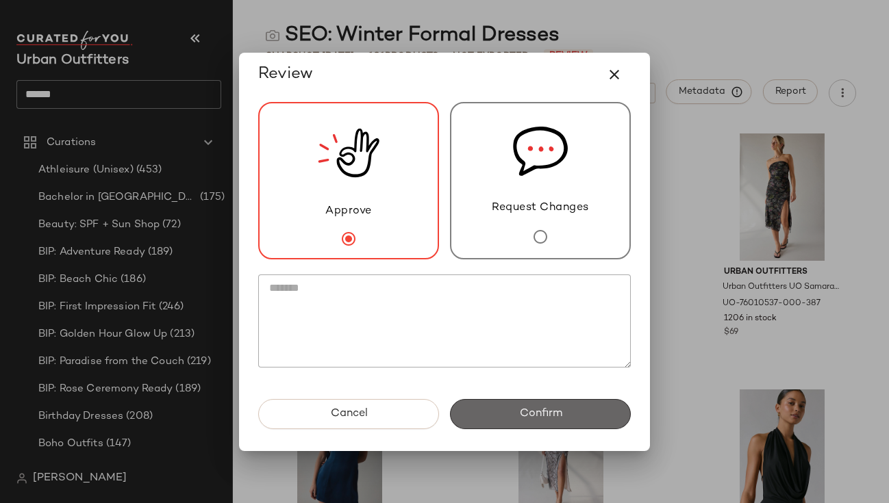
click at [534, 416] on span "Confirm" at bounding box center [540, 414] width 43 height 13
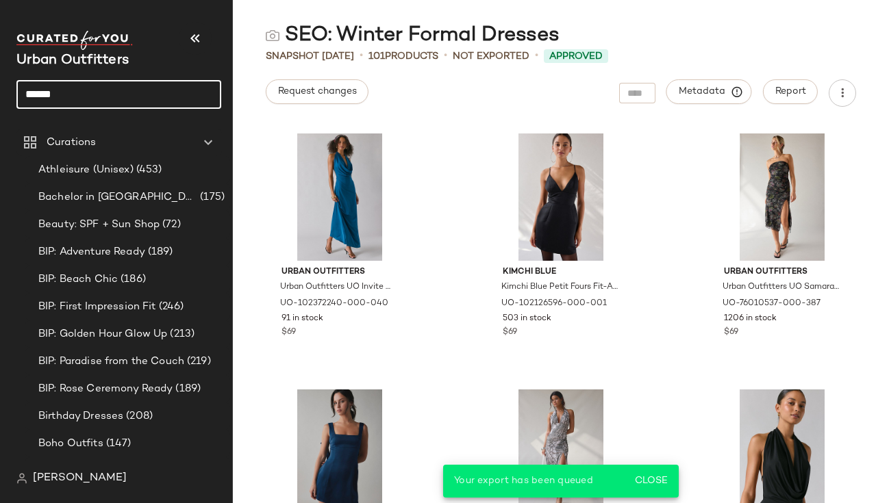
click at [97, 95] on input "******" at bounding box center [118, 94] width 205 height 29
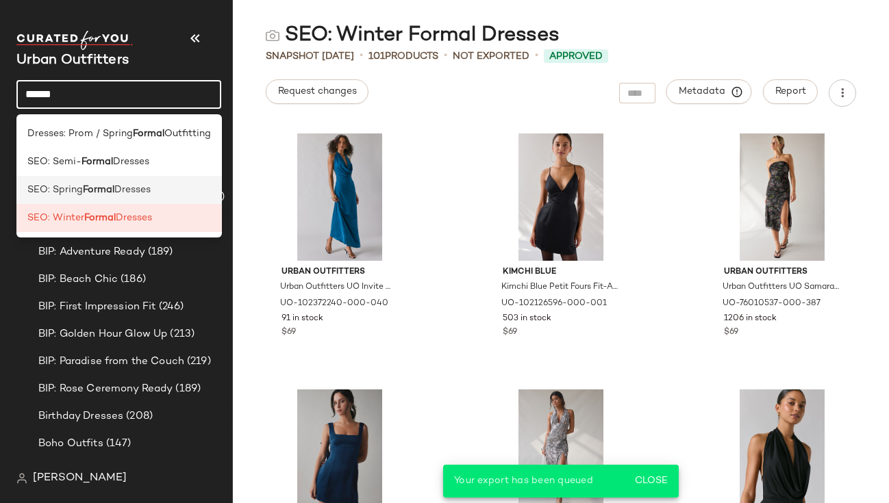
click at [103, 190] on b "Formal" at bounding box center [99, 190] width 32 height 14
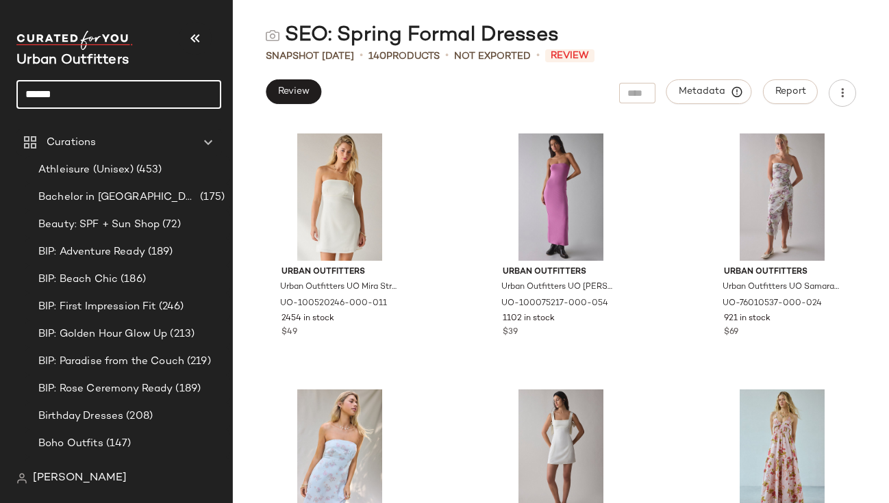
click at [124, 90] on input "******" at bounding box center [118, 94] width 205 height 29
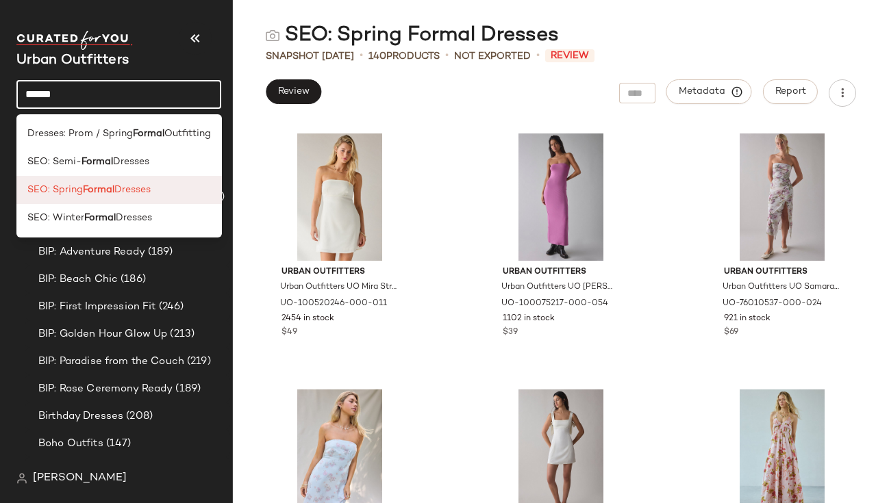
click at [96, 188] on b "Formal" at bounding box center [99, 190] width 32 height 14
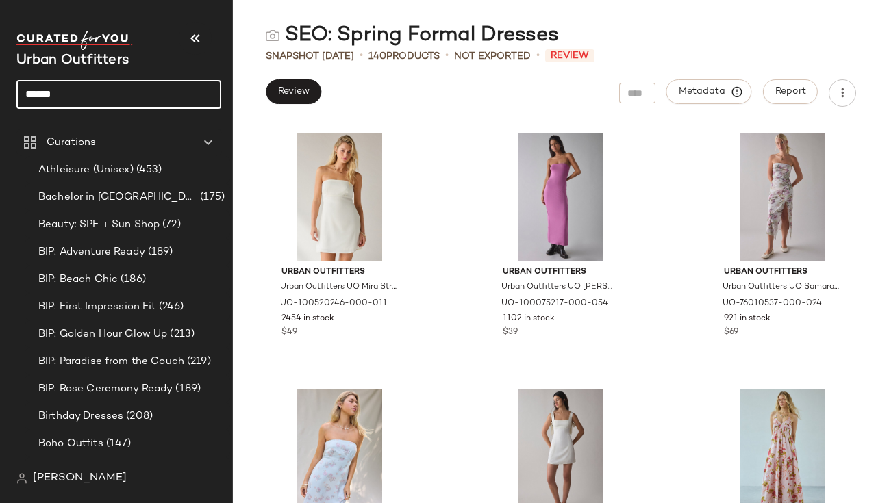
click at [109, 93] on input "******" at bounding box center [118, 94] width 205 height 29
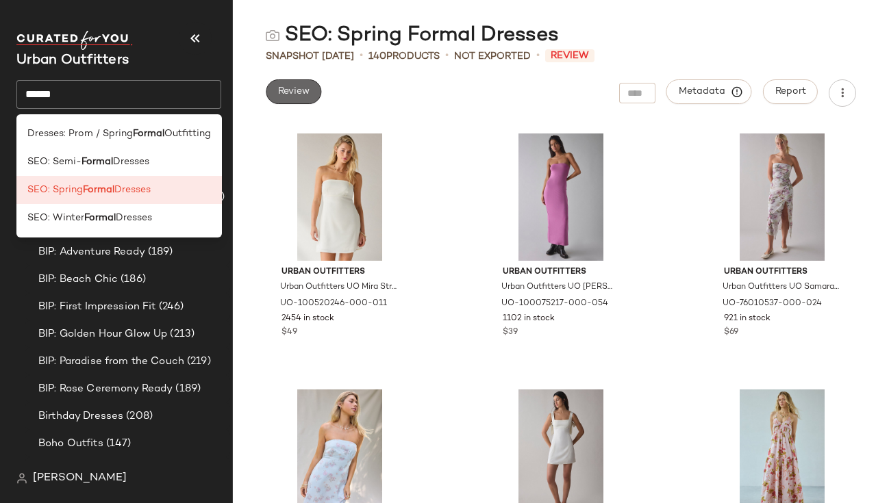
click at [290, 93] on span "Review" at bounding box center [293, 91] width 32 height 11
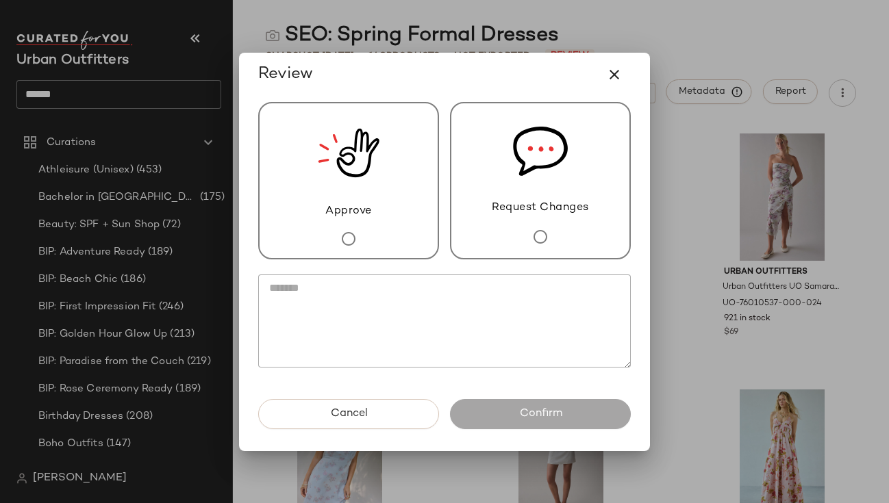
click at [379, 163] on img at bounding box center [349, 153] width 62 height 100
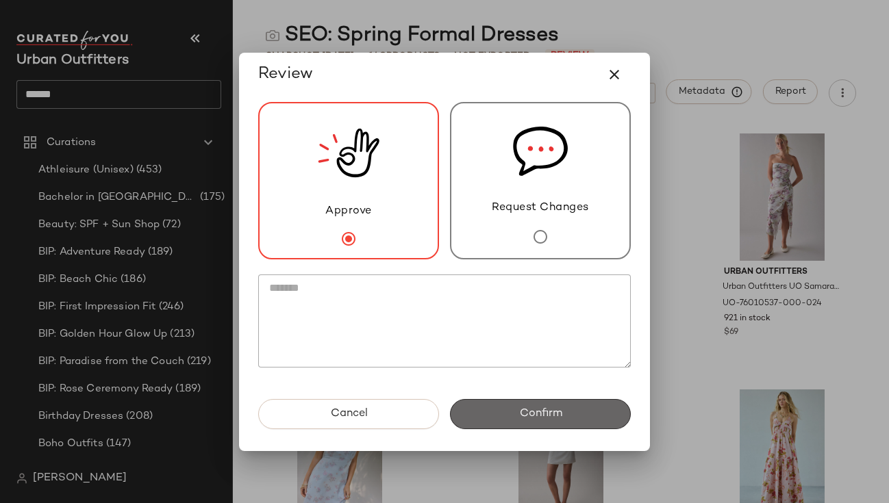
click at [521, 409] on span "Confirm" at bounding box center [540, 414] width 43 height 13
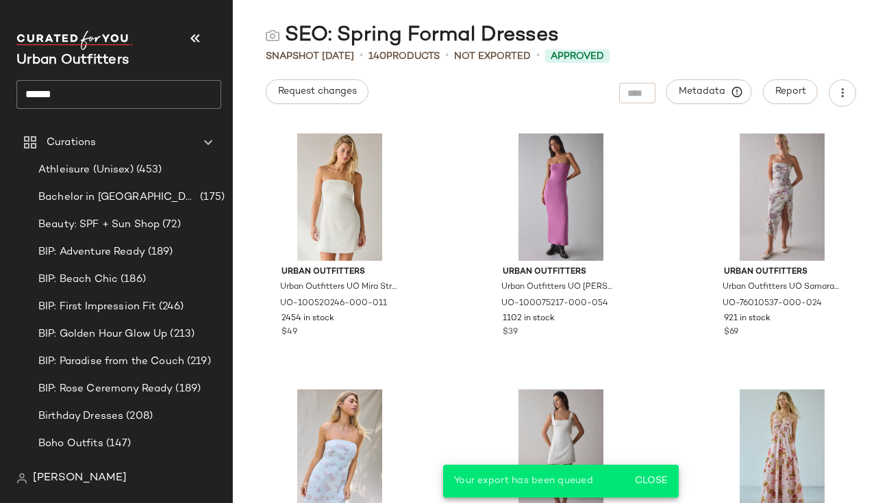
click at [97, 98] on input "******" at bounding box center [118, 94] width 205 height 29
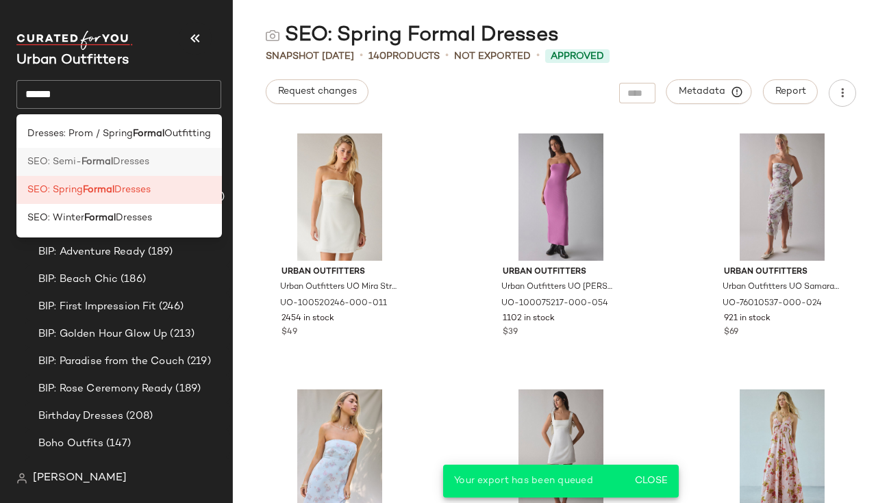
click at [104, 160] on b "Formal" at bounding box center [98, 162] width 32 height 14
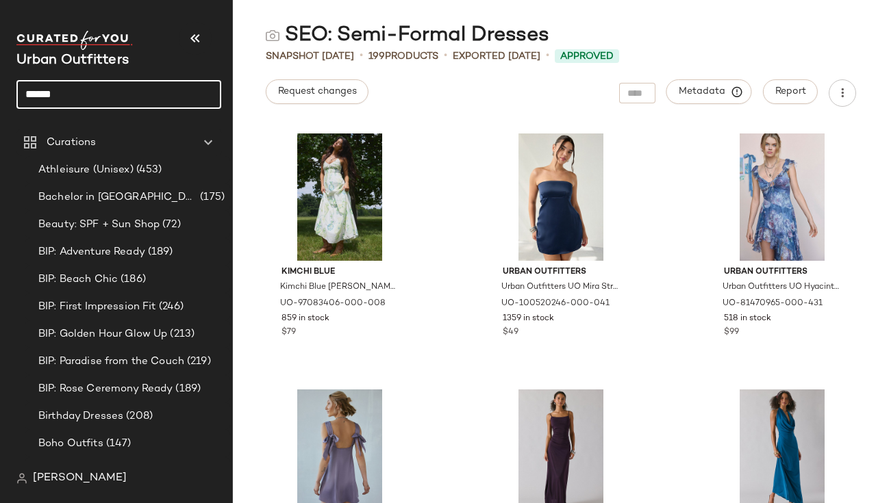
click at [110, 91] on input "******" at bounding box center [118, 94] width 205 height 29
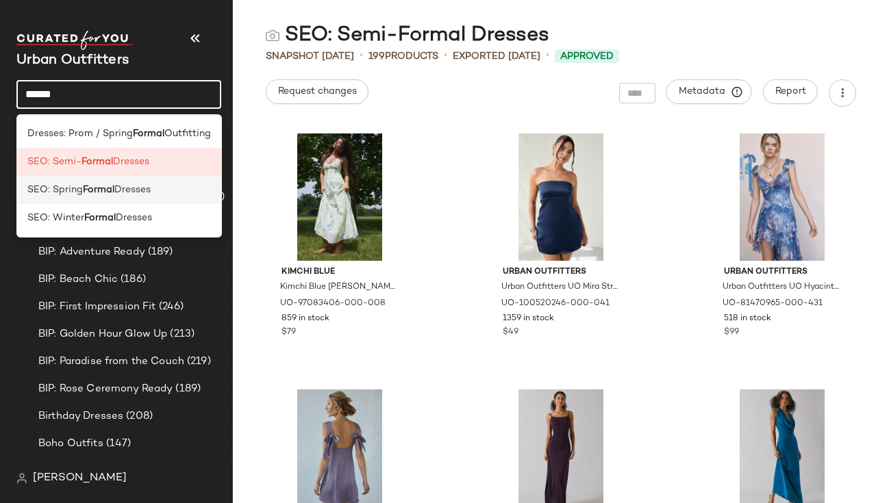
click at [121, 188] on span "Dresses" at bounding box center [132, 190] width 36 height 14
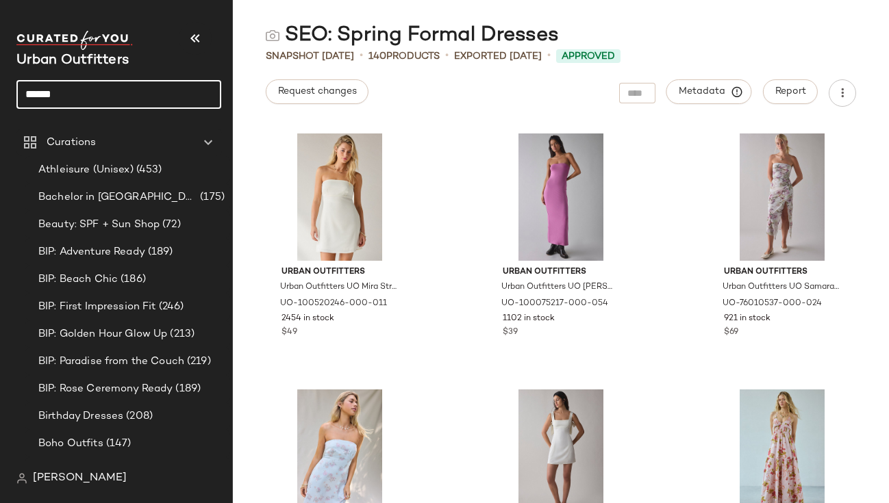
click at [126, 97] on input "******" at bounding box center [118, 94] width 205 height 29
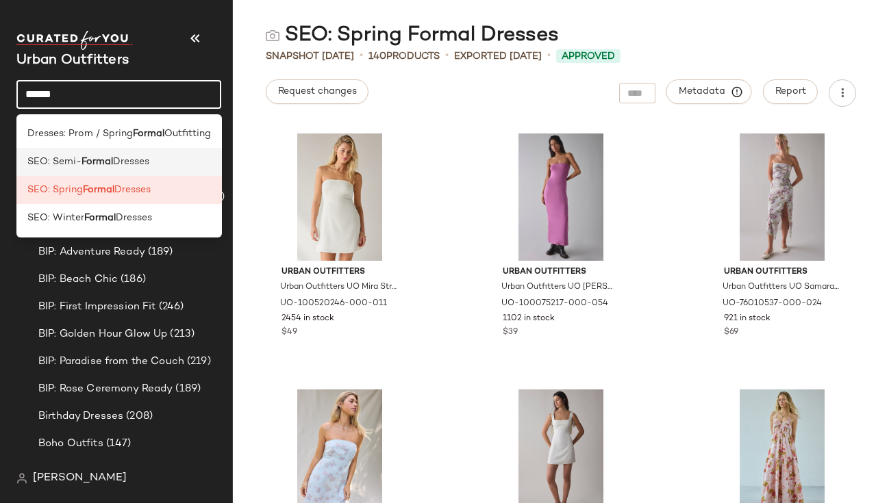
click at [119, 157] on span "Dresses" at bounding box center [131, 162] width 36 height 14
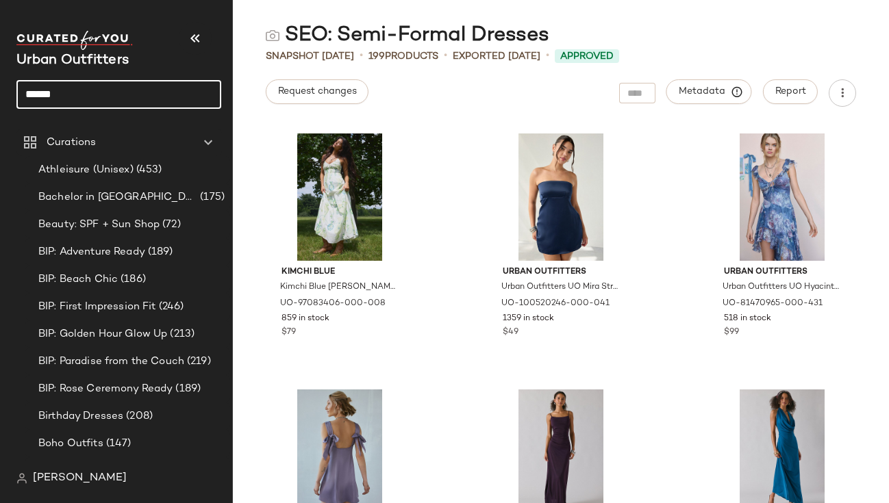
click at [111, 105] on input "******" at bounding box center [118, 94] width 205 height 29
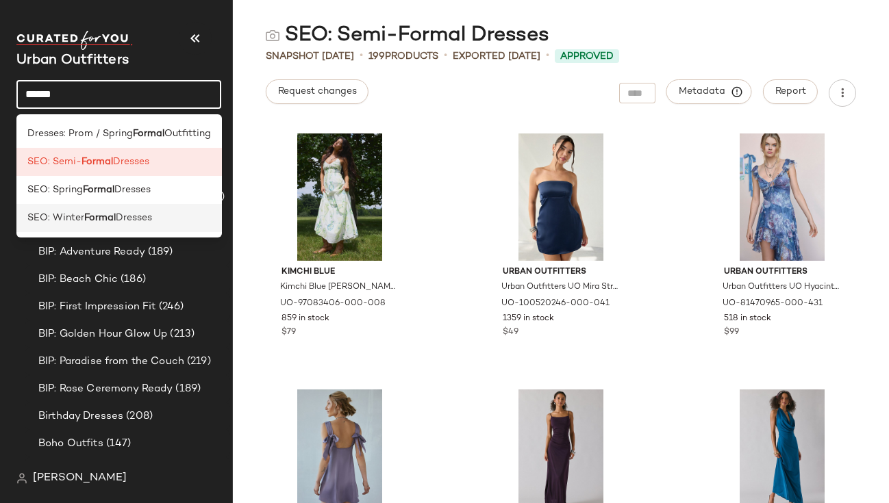
click at [111, 210] on div "SEO: Winter Formal Dresses" at bounding box center [118, 218] width 205 height 28
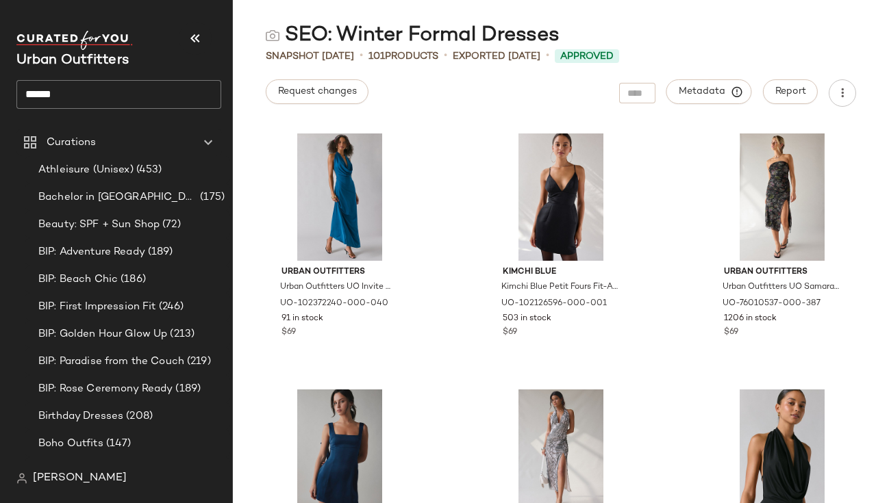
click at [112, 101] on input "******" at bounding box center [118, 94] width 205 height 29
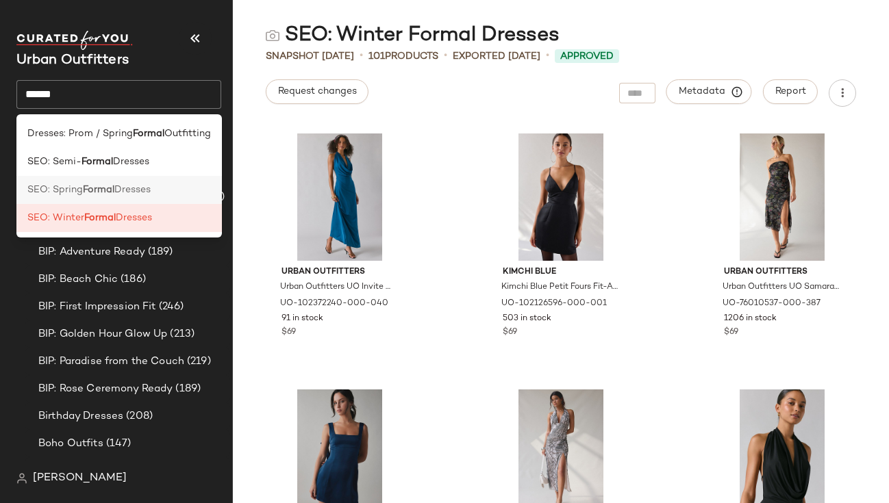
click at [110, 192] on b "Formal" at bounding box center [99, 190] width 32 height 14
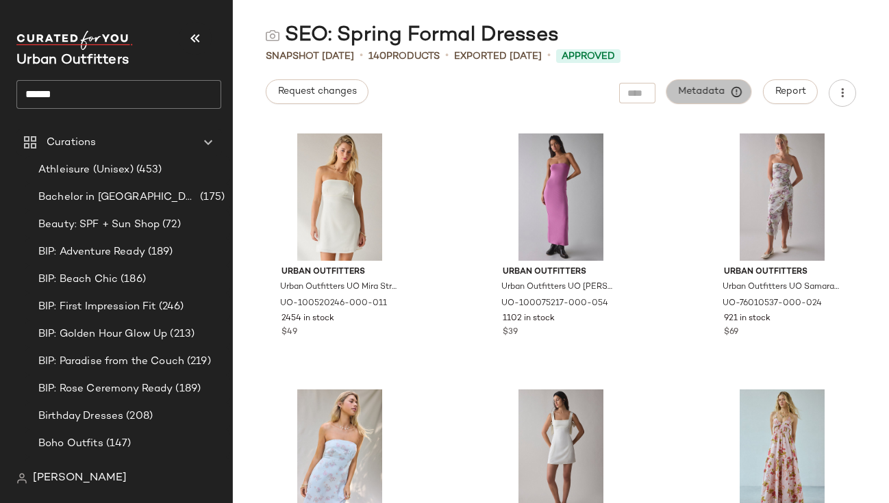
click at [691, 97] on span "Metadata" at bounding box center [709, 92] width 62 height 12
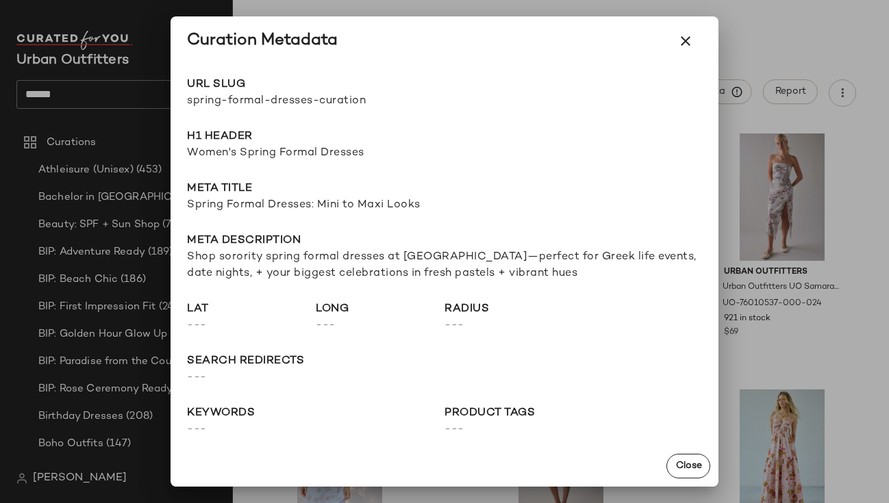
click at [281, 97] on span "spring-formal-dresses-curation" at bounding box center [316, 101] width 258 height 16
copy div "spring-formal-dresses-curation Go to Shop"
click at [225, 156] on span "Women's Spring Formal Dresses" at bounding box center [444, 153] width 515 height 16
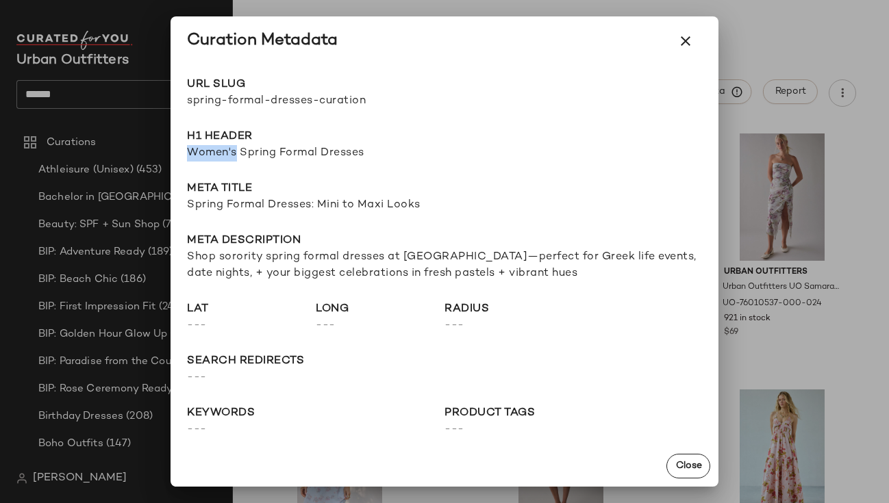
click at [225, 156] on span "Women's Spring Formal Dresses" at bounding box center [444, 153] width 515 height 16
copy span "Women's Spring Formal Dresses"
click at [290, 199] on span "Spring Formal Dresses: Mini to Maxi Looks" at bounding box center [444, 205] width 515 height 16
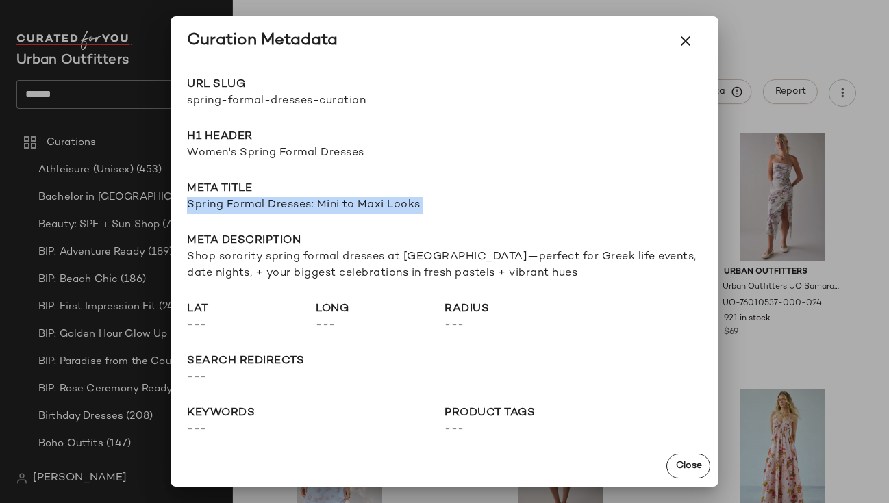
click at [290, 199] on span "Spring Formal Dresses: Mini to Maxi Looks" at bounding box center [444, 205] width 515 height 16
copy span "Spring Formal Dresses: Mini to Maxi Looks"
click at [256, 267] on span "Shop sorority spring formal dresses at UO—perfect for Greek life events, date n…" at bounding box center [444, 265] width 515 height 33
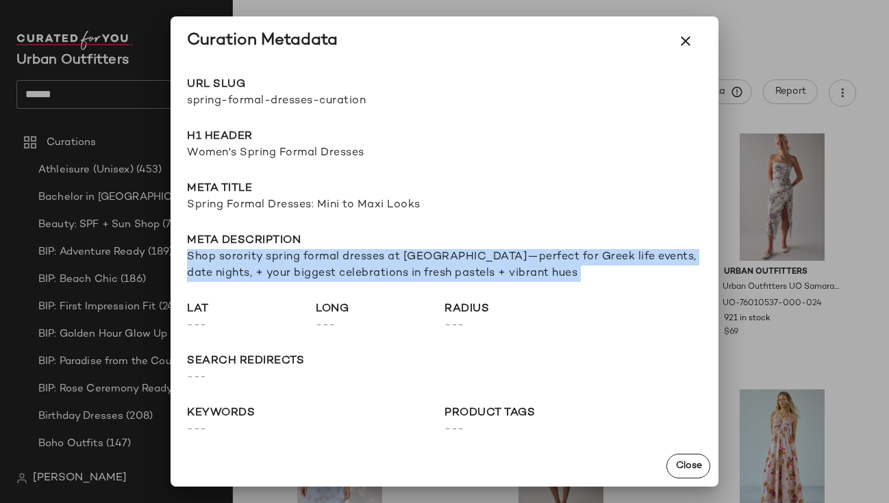
click at [256, 267] on span "Shop sorority spring formal dresses at UO—perfect for Greek life events, date n…" at bounding box center [444, 265] width 515 height 33
copy span "Shop sorority spring formal dresses at UO—perfect for Greek life events, date n…"
click at [684, 41] on icon "button" at bounding box center [685, 41] width 16 height 16
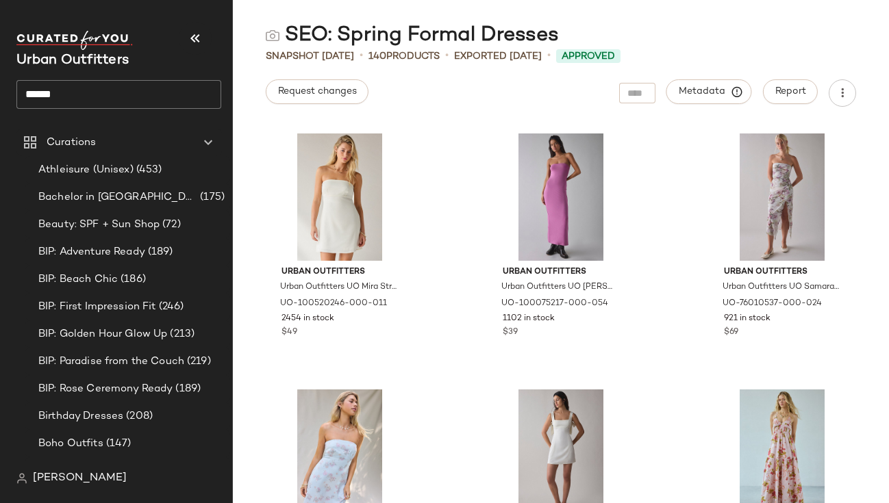
click at [103, 97] on input "******" at bounding box center [118, 94] width 205 height 29
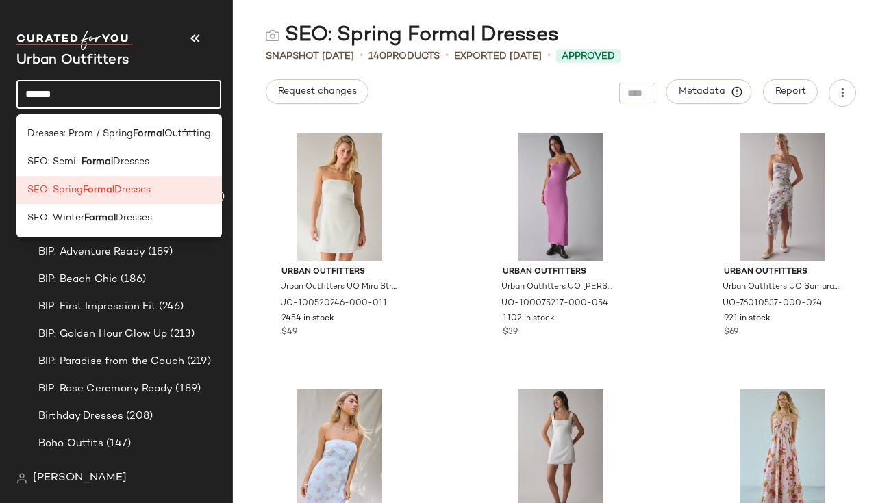
click at [103, 97] on input "******" at bounding box center [118, 94] width 205 height 29
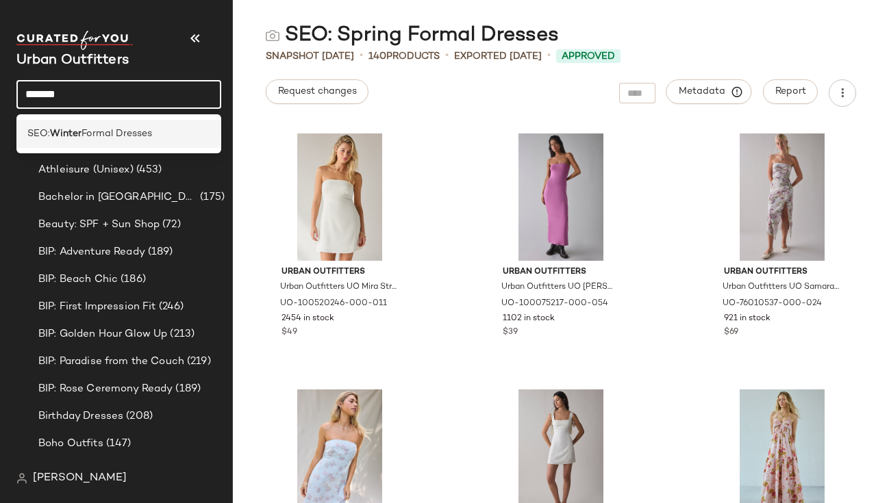
type input "******"
click at [104, 138] on span "Formal Dresses" at bounding box center [117, 134] width 71 height 14
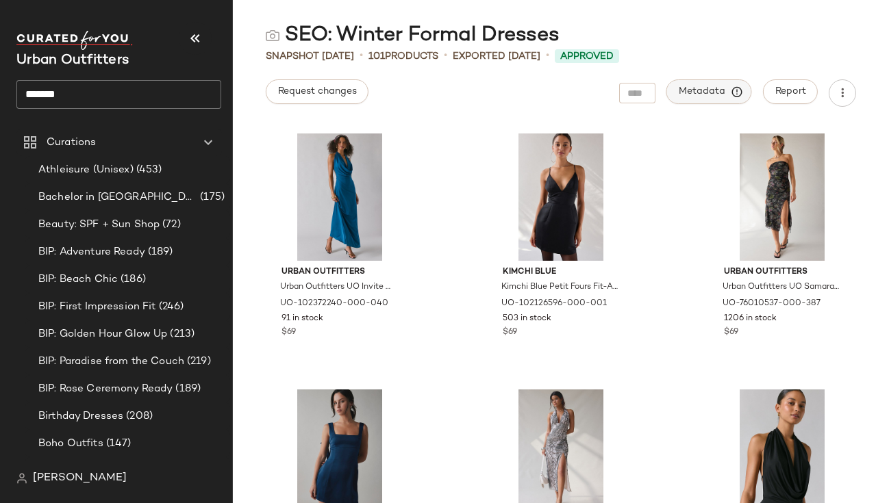
click at [697, 88] on span "Metadata" at bounding box center [709, 92] width 62 height 12
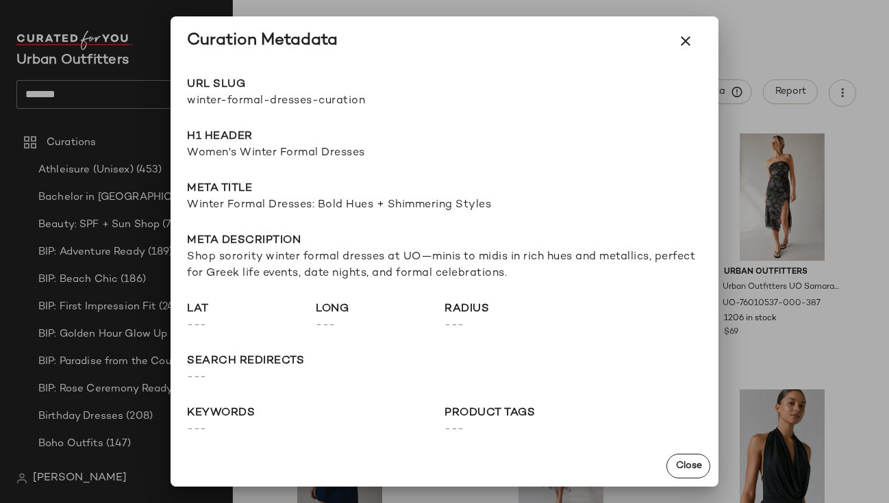
click at [276, 103] on span "winter-formal-dresses-curation" at bounding box center [316, 101] width 258 height 16
copy div "winter-formal-dresses-curation Go to Shop"
click at [305, 145] on span "Women's Winter Formal Dresses" at bounding box center [444, 153] width 515 height 16
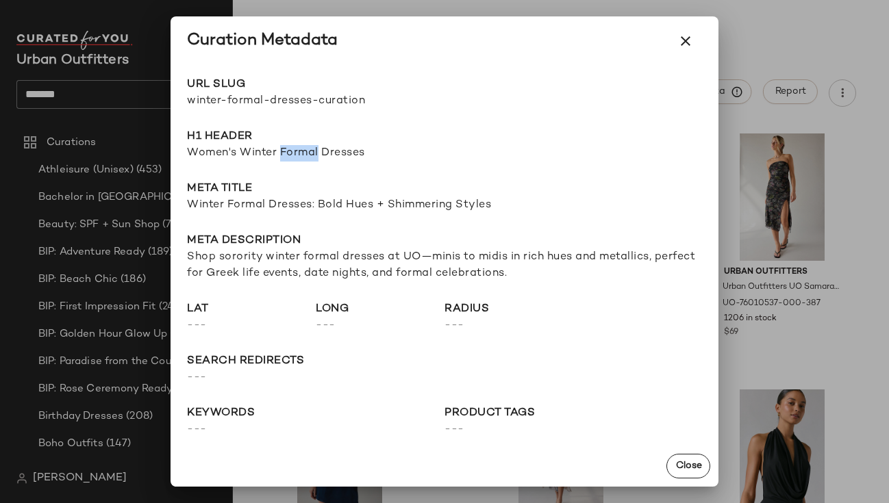
click at [305, 145] on span "Women's Winter Formal Dresses" at bounding box center [444, 153] width 515 height 16
copy span "Women's Winter Formal Dresses"
click at [320, 205] on span "Winter Formal Dresses: Bold Hues + Shimmering Styles" at bounding box center [444, 205] width 515 height 16
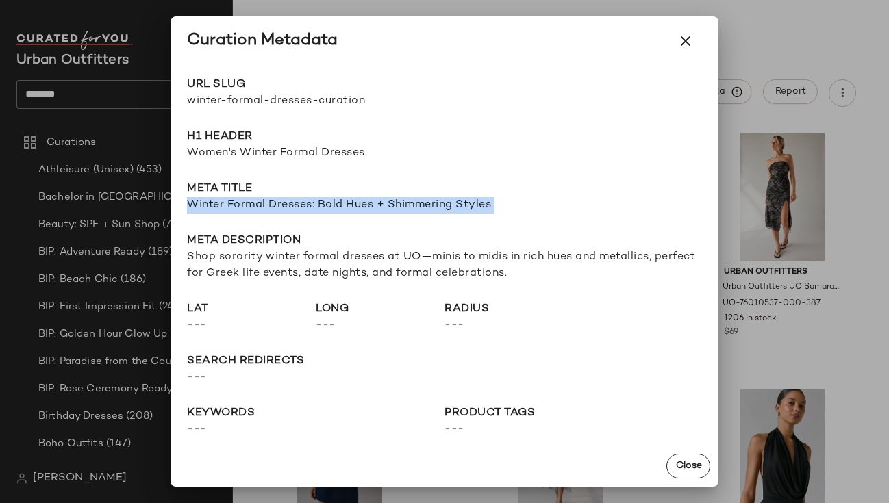
click at [320, 205] on span "Winter Formal Dresses: Bold Hues + Shimmering Styles" at bounding box center [444, 205] width 515 height 16
copy span "Winter Formal Dresses: Bold Hues + Shimmering Styles"
click at [343, 251] on span "Shop sorority winter formal dresses at UO—minis to midis in rich hues and metal…" at bounding box center [444, 265] width 515 height 33
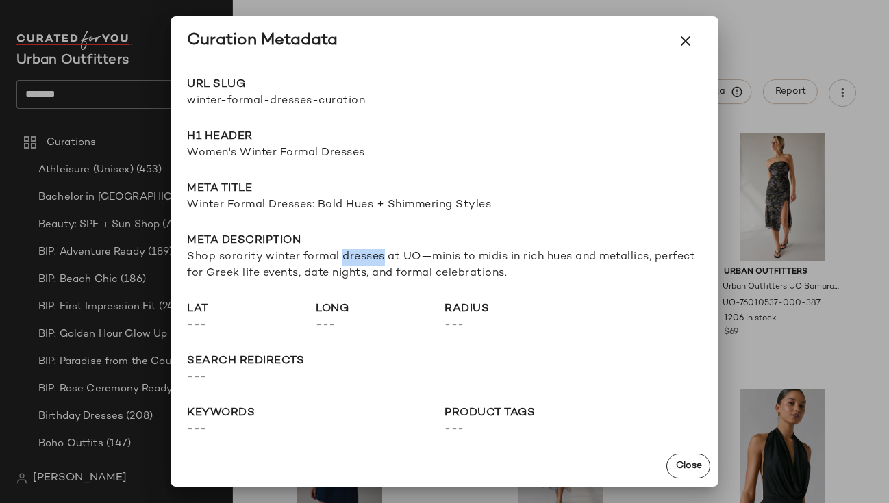
click at [343, 251] on span "Shop sorority winter formal dresses at UO—minis to midis in rich hues and metal…" at bounding box center [444, 265] width 515 height 33
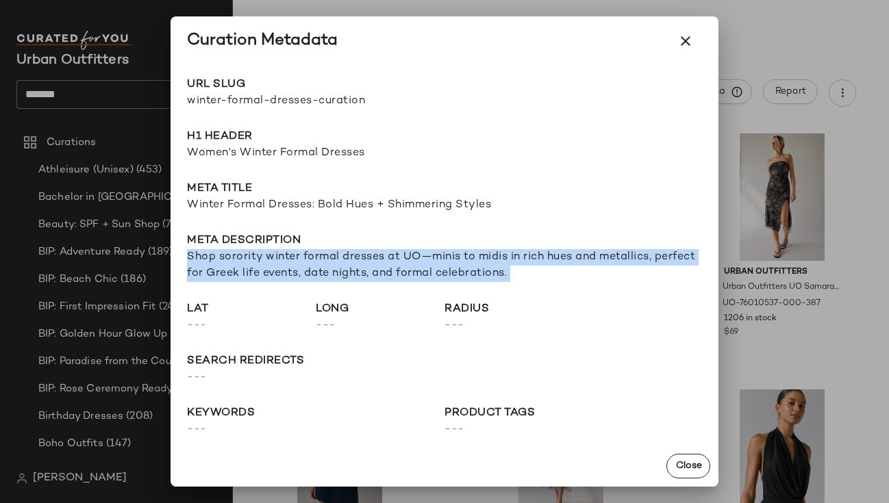
click at [343, 251] on span "Shop sorority winter formal dresses at UO—minis to midis in rich hues and metal…" at bounding box center [444, 265] width 515 height 33
copy span "Shop sorority winter formal dresses at UO—minis to midis in rich hues and metal…"
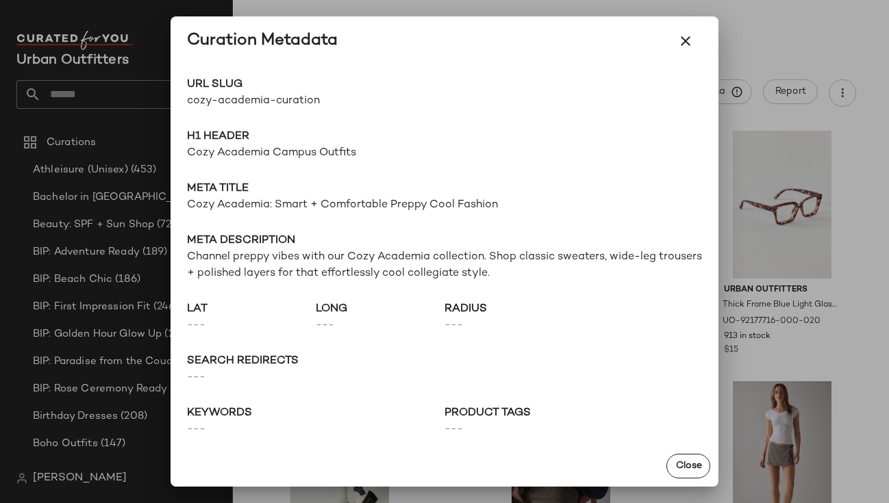
scroll to position [115, 0]
